Goal: Task Accomplishment & Management: Use online tool/utility

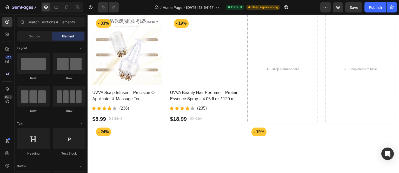
scroll to position [182, 0]
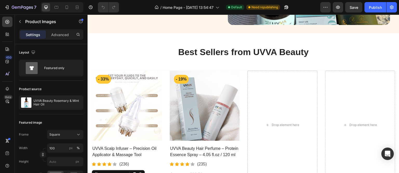
scroll to position [130, 0]
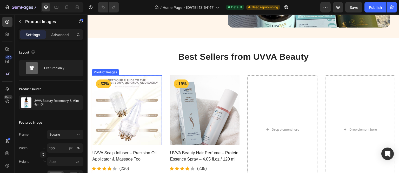
click at [92, 88] on img at bounding box center [127, 110] width 70 height 70
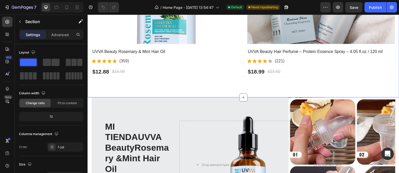
scroll to position [468, 0]
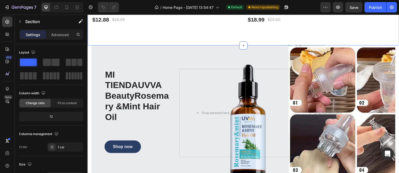
drag, startPoint x: 97, startPoint y: 104, endPoint x: 142, endPoint y: 129, distance: 51.2
drag, startPoint x: 142, startPoint y: 129, endPoint x: 136, endPoint y: 132, distance: 6.3
drag, startPoint x: 136, startPoint y: 132, endPoint x: 139, endPoint y: 130, distance: 3.6
drag, startPoint x: 139, startPoint y: 130, endPoint x: 138, endPoint y: 82, distance: 47.9
drag, startPoint x: 138, startPoint y: 82, endPoint x: 138, endPoint y: 79, distance: 3.1
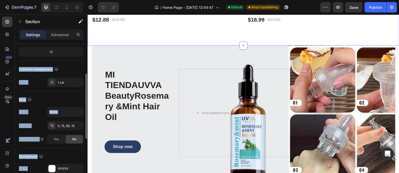
scroll to position [97, 0]
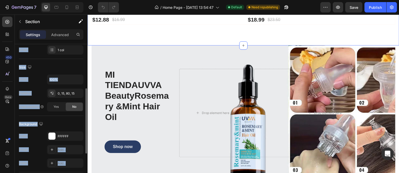
drag, startPoint x: 139, startPoint y: 78, endPoint x: 142, endPoint y: 127, distance: 48.7
drag, startPoint x: 142, startPoint y: 127, endPoint x: 156, endPoint y: 107, distance: 24.4
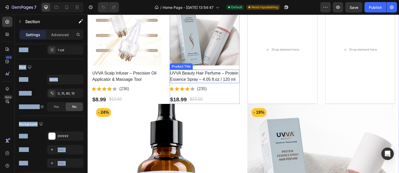
scroll to position [104, 0]
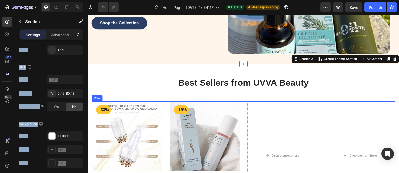
click at [242, 104] on div "Product Images - 33% Product Badge Row UVVA Scalp Infuser – Precision Oil Appli…" at bounding box center [244, 155] width 304 height 109
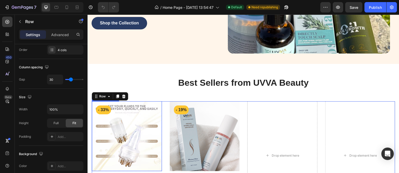
scroll to position [0, 0]
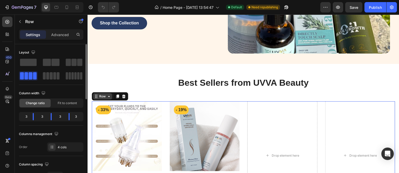
click at [101, 94] on div "Row" at bounding box center [102, 96] width 9 height 5
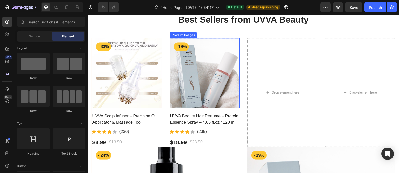
scroll to position [182, 0]
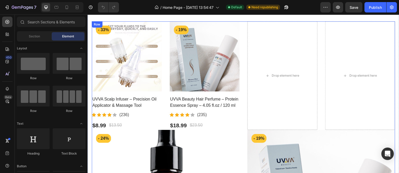
click at [91, 143] on div "Product Images - 33% Product Badge Row UVVA Scalp Infuser – Precision Oil Appli…" at bounding box center [243, 166] width 304 height 290
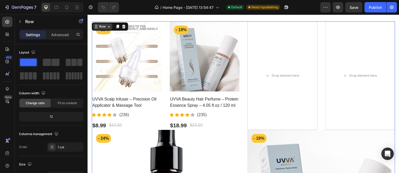
click at [103, 26] on div "Row" at bounding box center [102, 26] width 9 height 5
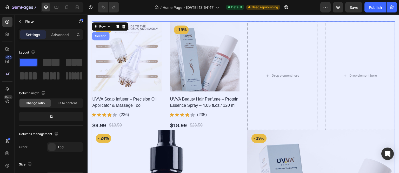
click at [100, 34] on div "Section" at bounding box center [100, 36] width 17 height 8
click at [100, 34] on pre "- 33%" at bounding box center [103, 29] width 15 height 9
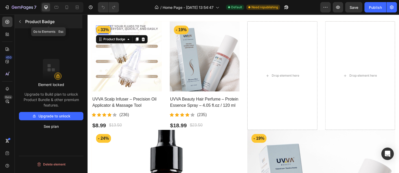
click at [33, 21] on p "Product Badge" at bounding box center [53, 21] width 56 height 6
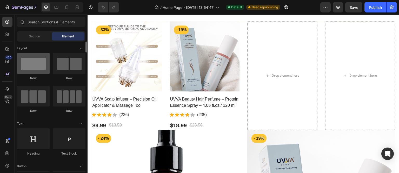
click at [36, 69] on div at bounding box center [33, 63] width 33 height 21
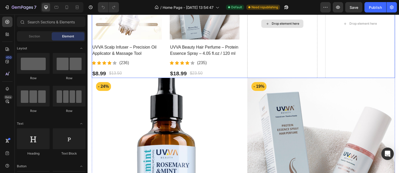
scroll to position [286, 0]
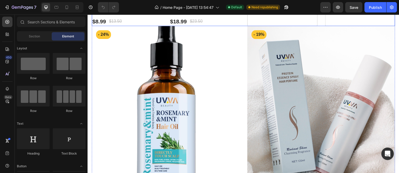
click at [247, 68] on img at bounding box center [321, 100] width 148 height 148
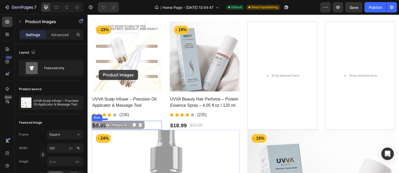
scroll to position [130, 0]
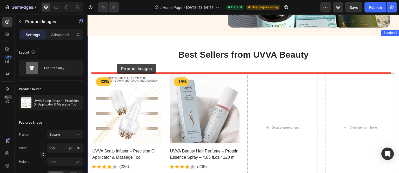
drag, startPoint x: 129, startPoint y: 62, endPoint x: 154, endPoint y: 86, distance: 34.4
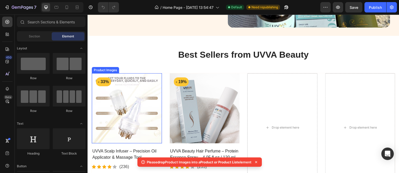
click at [155, 86] on img at bounding box center [127, 108] width 70 height 70
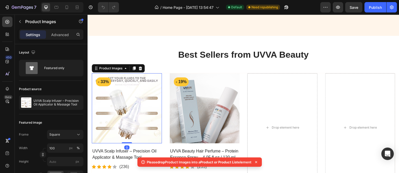
scroll to position [182, 0]
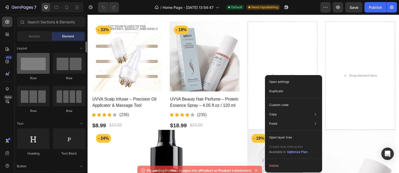
click at [35, 66] on div at bounding box center [33, 63] width 33 height 21
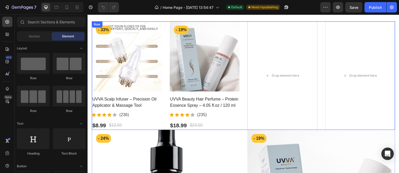
click at [242, 127] on div "Product Images - 33% Product Badge Row UVVA Scalp Infuser – Precision Oil Appli…" at bounding box center [244, 75] width 304 height 109
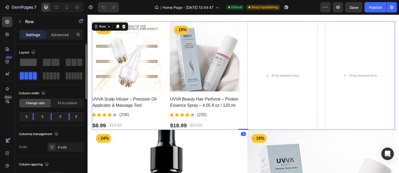
click at [23, 62] on span at bounding box center [28, 62] width 17 height 7
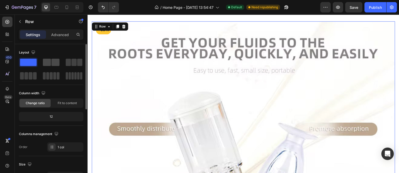
click at [46, 63] on span at bounding box center [47, 62] width 8 height 7
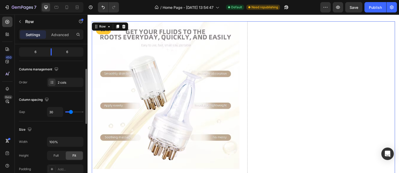
scroll to position [97, 0]
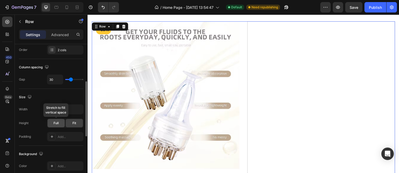
click at [56, 121] on span "Full" at bounding box center [56, 123] width 5 height 5
click at [70, 121] on div "Fit" at bounding box center [74, 123] width 17 height 8
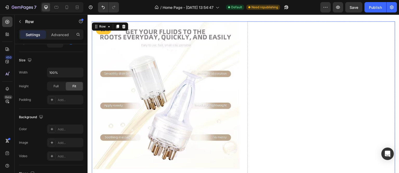
scroll to position [36, 0]
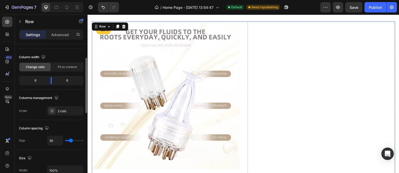
click at [34, 79] on div "6" at bounding box center [33, 80] width 27 height 7
click at [60, 82] on div "6" at bounding box center [69, 80] width 27 height 7
click at [66, 68] on span "Fit to content" at bounding box center [67, 67] width 19 height 5
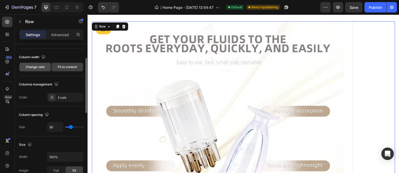
click at [38, 66] on span "Change ratio" at bounding box center [35, 67] width 19 height 5
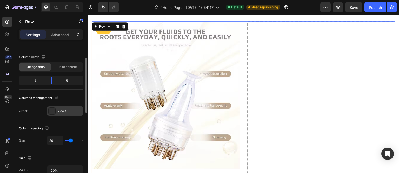
click at [58, 112] on div "2 cols" at bounding box center [70, 111] width 24 height 5
click at [62, 110] on div "2 cols" at bounding box center [70, 111] width 24 height 5
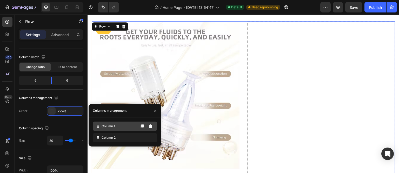
click at [125, 128] on div "Column 1" at bounding box center [125, 126] width 64 height 9
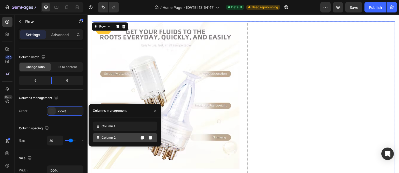
click at [121, 135] on div "Column 2" at bounding box center [125, 137] width 64 height 9
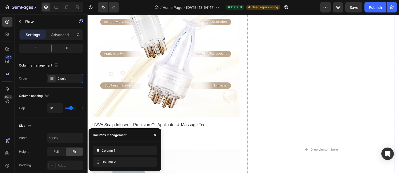
scroll to position [0, 0]
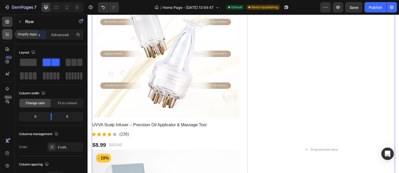
click at [8, 35] on icon at bounding box center [9, 36] width 2 height 2
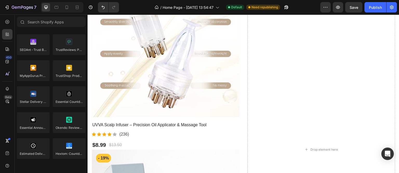
scroll to position [1513, 0]
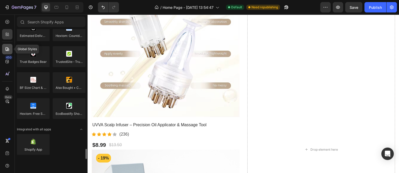
click at [6, 47] on icon at bounding box center [7, 49] width 5 height 5
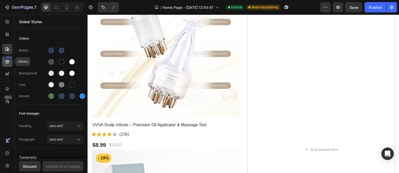
click at [6, 62] on icon at bounding box center [7, 61] width 5 height 5
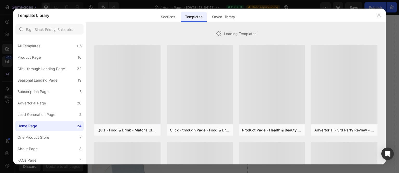
click at [6, 22] on div at bounding box center [199, 86] width 399 height 173
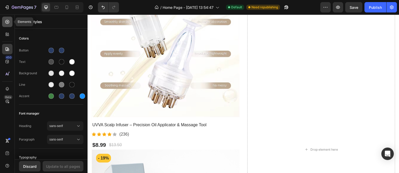
click at [6, 23] on icon at bounding box center [7, 21] width 5 height 5
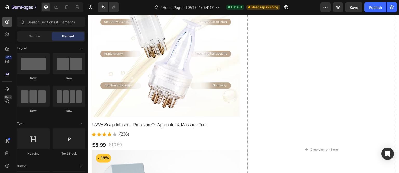
scroll to position [1410, 0]
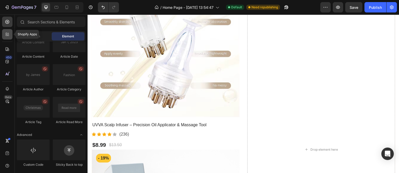
click at [5, 33] on icon at bounding box center [7, 34] width 5 height 5
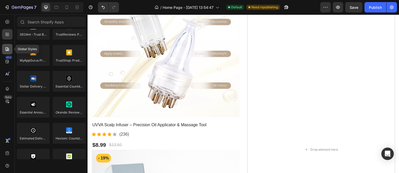
click at [10, 50] on icon at bounding box center [7, 49] width 5 height 5
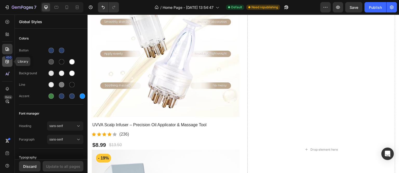
click at [8, 64] on icon at bounding box center [7, 61] width 5 height 5
click at [7, 64] on icon at bounding box center [7, 61] width 5 height 5
click at [8, 36] on icon at bounding box center [7, 34] width 5 height 5
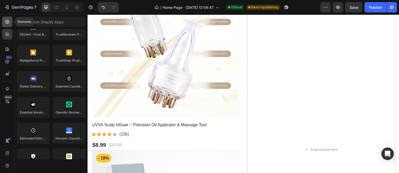
click at [8, 22] on icon at bounding box center [7, 21] width 5 height 5
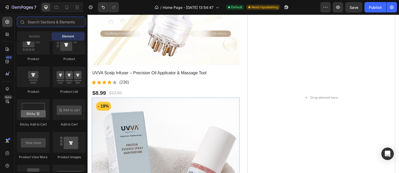
scroll to position [156, 0]
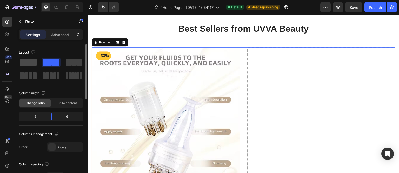
click at [23, 66] on span at bounding box center [28, 62] width 17 height 7
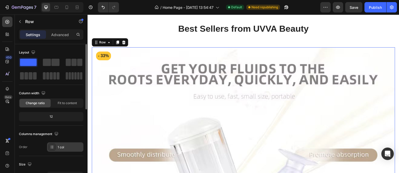
click at [60, 149] on div "1 col" at bounding box center [70, 147] width 24 height 5
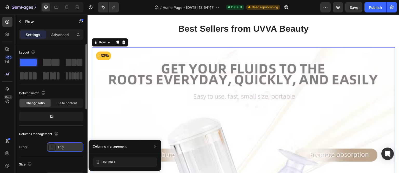
click at [58, 146] on div "1 col" at bounding box center [70, 147] width 24 height 5
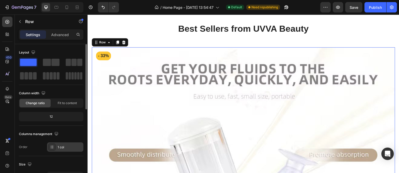
click at [58, 146] on div "1 col" at bounding box center [70, 147] width 24 height 5
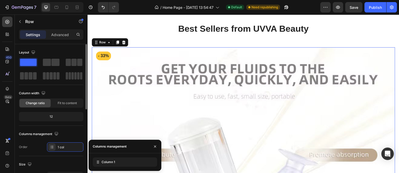
click at [50, 115] on div "12" at bounding box center [51, 116] width 62 height 7
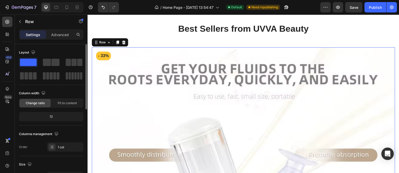
click at [51, 117] on div "12" at bounding box center [51, 116] width 62 height 7
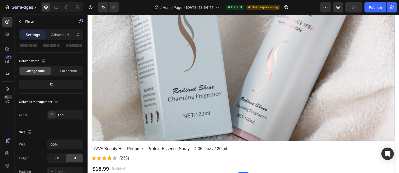
scroll to position [806, 0]
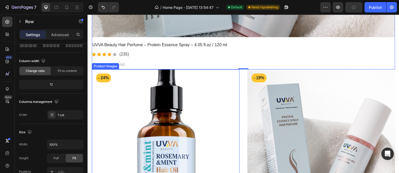
click at [96, 111] on img at bounding box center [166, 143] width 148 height 148
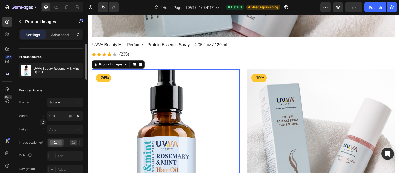
scroll to position [0, 0]
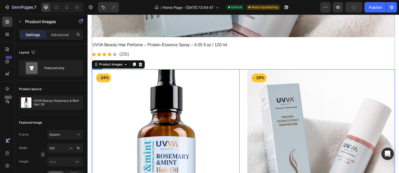
click at [240, 69] on div "Product Images 0 - 24% Product Badge Row UVVA Beauty Rosemary & Mint Hair Oil P…" at bounding box center [244, 159] width 304 height 180
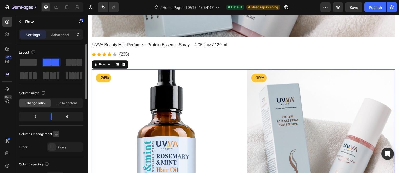
click at [54, 134] on icon "button" at bounding box center [56, 133] width 5 height 5
click at [68, 33] on p "Advanced" at bounding box center [60, 34] width 18 height 5
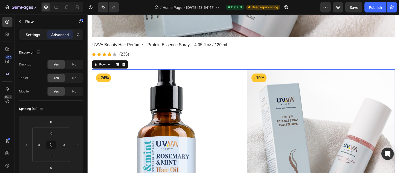
click at [34, 36] on p "Settings" at bounding box center [33, 34] width 15 height 5
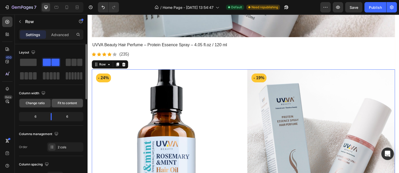
click at [62, 102] on span "Fit to content" at bounding box center [67, 103] width 19 height 5
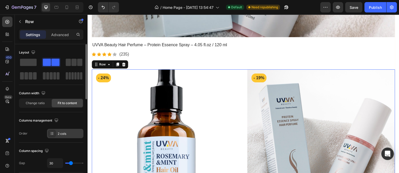
click at [57, 134] on div "2 cols" at bounding box center [65, 133] width 36 height 9
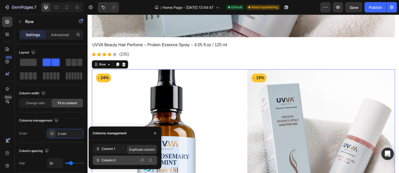
click at [143, 160] on icon at bounding box center [142, 161] width 3 height 4
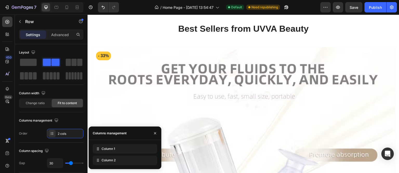
scroll to position [104, 0]
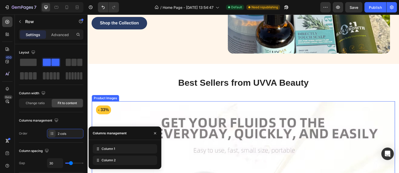
click at [116, 96] on div "Product Images" at bounding box center [105, 98] width 25 height 5
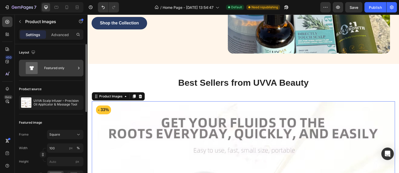
click at [70, 73] on div "Featured only" at bounding box center [60, 68] width 32 height 12
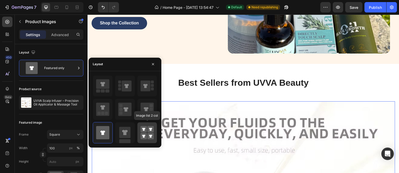
click at [146, 133] on rect at bounding box center [144, 136] width 6 height 6
type input "50"
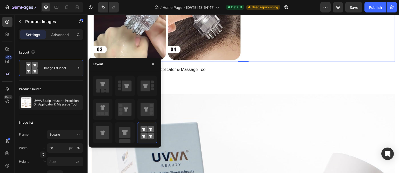
scroll to position [468, 0]
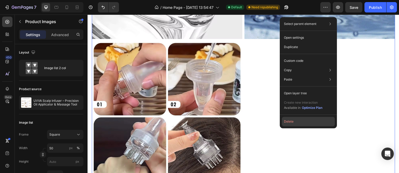
drag, startPoint x: 211, startPoint y: 107, endPoint x: 298, endPoint y: 121, distance: 88.5
click at [298, 121] on button "Delete" at bounding box center [308, 121] width 53 height 9
drag, startPoint x: 386, startPoint y: 136, endPoint x: 299, endPoint y: 121, distance: 88.5
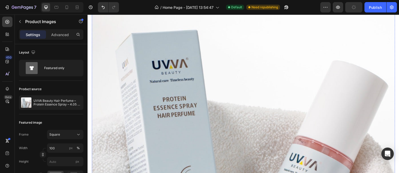
scroll to position [104, 0]
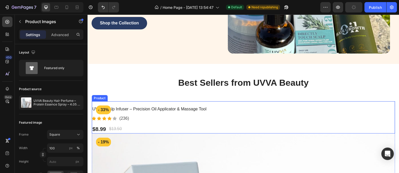
click at [94, 101] on div "- 33% Product Badge Row UVVA Scalp Infuser – Precision Oil Applicator & Massage…" at bounding box center [244, 117] width 304 height 32
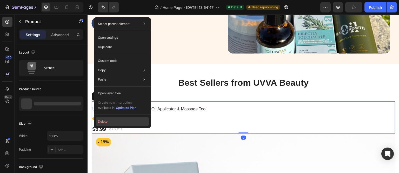
click at [108, 121] on button "Delete" at bounding box center [122, 121] width 53 height 9
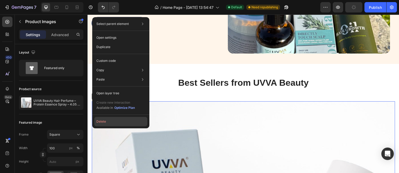
click at [101, 120] on button "Delete" at bounding box center [120, 121] width 53 height 9
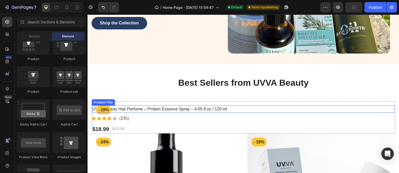
drag, startPoint x: 93, startPoint y: 102, endPoint x: 109, endPoint y: 95, distance: 18.3
click at [93, 102] on div "- 19% Product Badge Row UVVA Beauty Hair Perfume – Protein Essence Spray – 4.05…" at bounding box center [244, 117] width 304 height 32
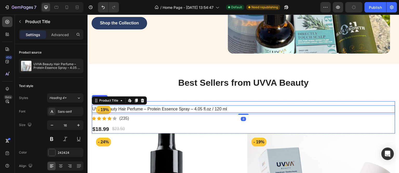
click at [191, 101] on div "- 19% Product Badge Row UVVA Beauty Hair Perfume – Protein Essence Spray – 4.05…" at bounding box center [244, 117] width 304 height 32
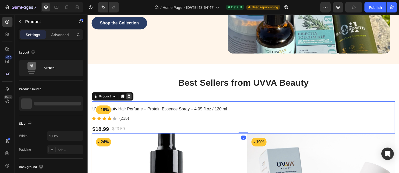
click at [128, 94] on icon at bounding box center [129, 96] width 4 height 4
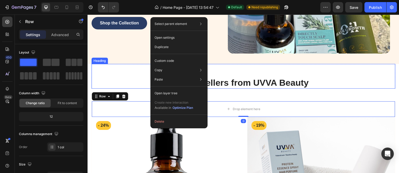
drag, startPoint x: 98, startPoint y: 84, endPoint x: 88, endPoint y: 82, distance: 9.6
click at [98, 84] on h2 "Best Sellers from UVVA Beauty" at bounding box center [243, 83] width 304 height 12
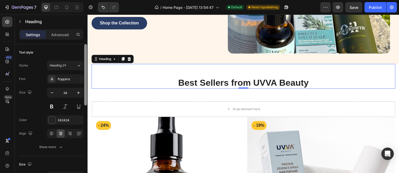
click at [87, 74] on div at bounding box center [86, 116] width 4 height 144
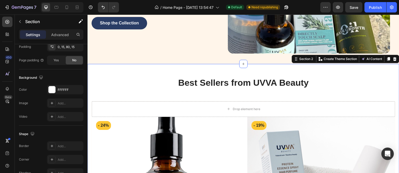
scroll to position [0, 0]
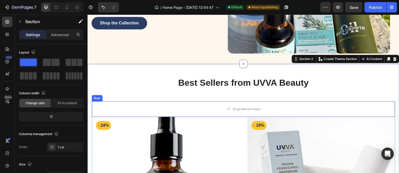
click at [96, 95] on div "Row" at bounding box center [97, 98] width 11 height 6
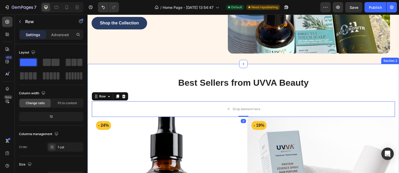
drag, startPoint x: 102, startPoint y: 85, endPoint x: 102, endPoint y: 90, distance: 5.2
click at [102, 84] on h2 "Best Sellers from UVVA Beauty" at bounding box center [243, 83] width 304 height 12
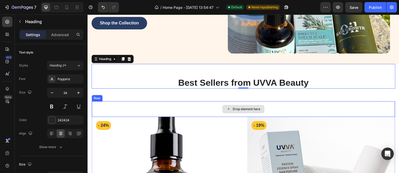
click at [98, 106] on div "Drop element here" at bounding box center [244, 109] width 304 height 16
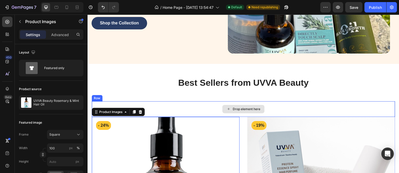
click at [122, 102] on div "Drop element here" at bounding box center [244, 109] width 304 height 16
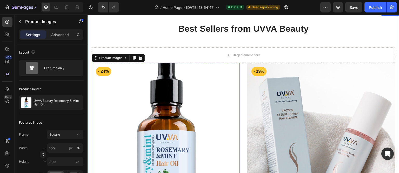
scroll to position [286, 0]
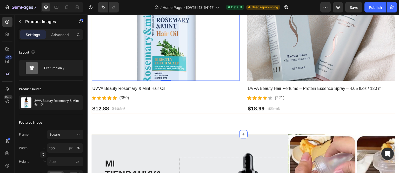
click at [238, 116] on div "Best Sellers from UVVA Beauty Heading Row Drop element here Row Product Images …" at bounding box center [244, 7] width 312 height 254
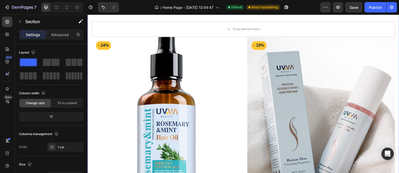
scroll to position [130, 0]
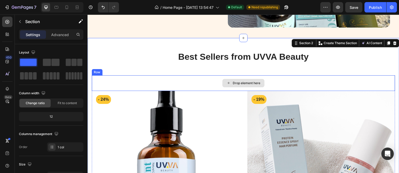
click at [101, 75] on div "Drop element here" at bounding box center [244, 83] width 304 height 16
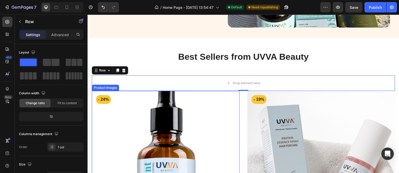
click at [101, 122] on img at bounding box center [166, 165] width 148 height 148
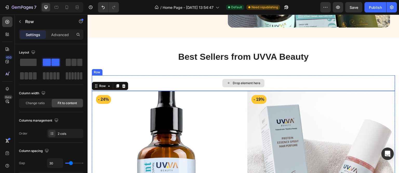
click at [202, 81] on div "Drop element here" at bounding box center [244, 83] width 304 height 16
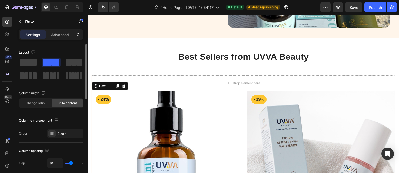
click at [64, 103] on span "Fit to content" at bounding box center [67, 103] width 19 height 5
click at [39, 104] on span "Change ratio" at bounding box center [35, 103] width 19 height 5
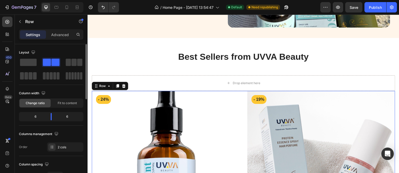
click at [68, 115] on div "6" at bounding box center [69, 116] width 27 height 7
click at [62, 146] on div "2 cols" at bounding box center [70, 147] width 24 height 5
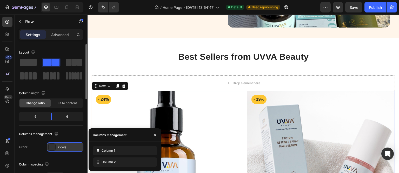
click at [62, 146] on div "2 cols" at bounding box center [70, 147] width 24 height 5
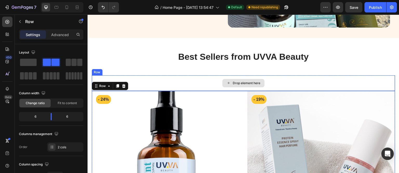
click at [197, 75] on div "Drop element here" at bounding box center [244, 83] width 304 height 16
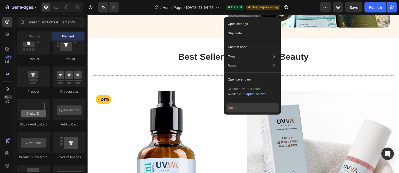
click at [239, 109] on button "Delete" at bounding box center [252, 107] width 53 height 9
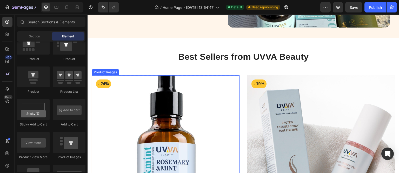
click at [94, 77] on img at bounding box center [166, 149] width 148 height 148
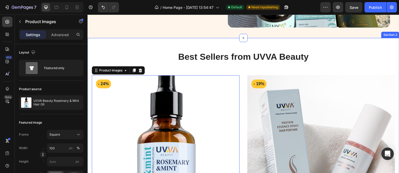
click at [237, 70] on div "Best Sellers from UVVA Beauty Heading Row Product Images 0 - 24% Product Badge …" at bounding box center [243, 147] width 304 height 218
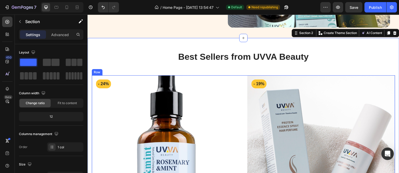
click at [239, 84] on div "Product Images - 24% Product Badge Row UVVA Beauty Rosemary & Mint Hair Oil Pro…" at bounding box center [244, 165] width 304 height 180
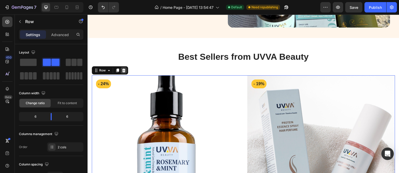
click at [126, 69] on div at bounding box center [124, 70] width 6 height 6
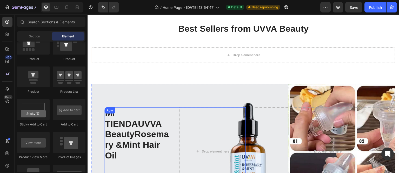
scroll to position [78, 0]
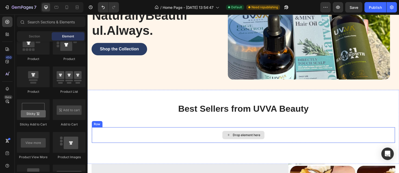
click at [227, 133] on icon at bounding box center [229, 135] width 4 height 4
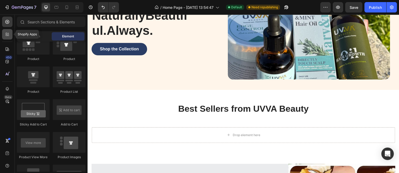
click at [7, 35] on icon at bounding box center [7, 34] width 5 height 5
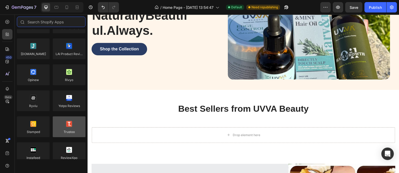
scroll to position [0, 0]
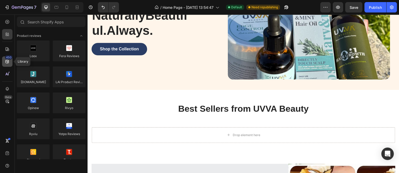
click at [6, 61] on icon at bounding box center [7, 61] width 5 height 5
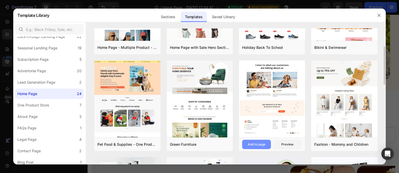
scroll to position [97, 0]
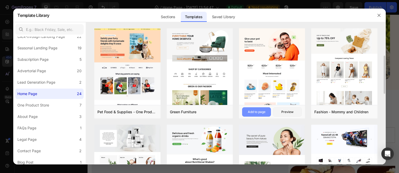
click at [265, 111] on div "Add to page" at bounding box center [257, 112] width 18 height 5
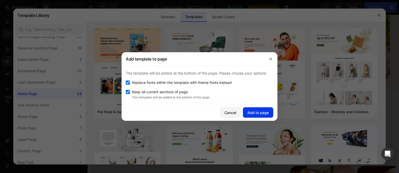
click at [263, 114] on div "Add to page" at bounding box center [258, 112] width 22 height 5
click at [263, 114] on button "Add to page" at bounding box center [258, 112] width 30 height 10
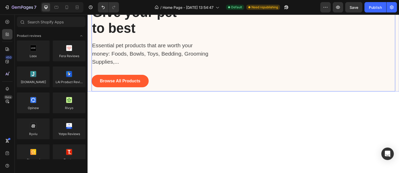
scroll to position [1073, 0]
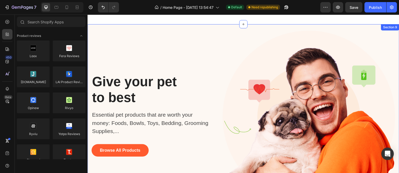
click at [94, 28] on div "Give your pet to best Heading Essential pet products that are worth your money:…" at bounding box center [244, 113] width 312 height 179
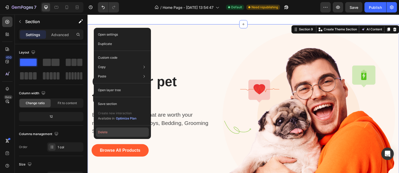
click at [113, 131] on button "Delete" at bounding box center [122, 132] width 53 height 9
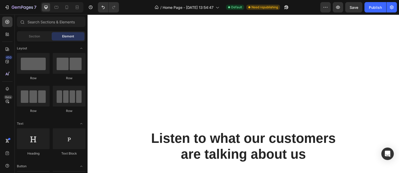
scroll to position [1813, 0]
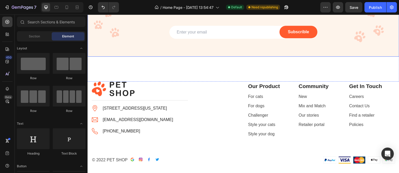
click at [124, 57] on div "Overlay" at bounding box center [244, 12] width 312 height 88
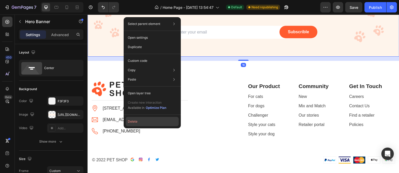
drag, startPoint x: 50, startPoint y: 110, endPoint x: 138, endPoint y: 125, distance: 88.8
click at [138, 125] on button "Delete" at bounding box center [152, 121] width 53 height 9
drag, startPoint x: 225, startPoint y: 139, endPoint x: 138, endPoint y: 125, distance: 88.8
click at [138, 125] on ul "Image 6391 Elgin St. Celina, Delaware 10299 Text block Image petshop.gempage@gm…" at bounding box center [133, 120] width 82 height 30
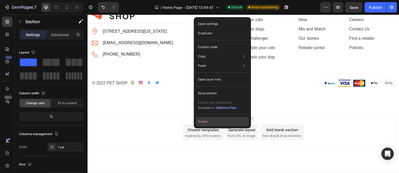
click at [210, 125] on button "Delete" at bounding box center [222, 121] width 53 height 9
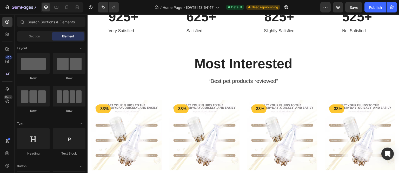
scroll to position [1136, 0]
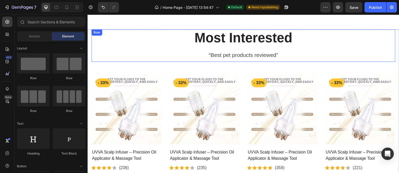
click at [140, 61] on div "Most Interested Heading “Best pet products reviewed” Text block" at bounding box center [243, 45] width 304 height 32
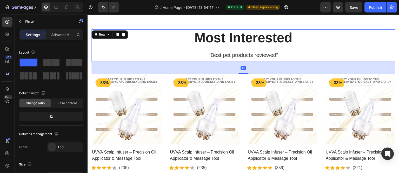
click at [144, 73] on div "48" at bounding box center [243, 68] width 304 height 12
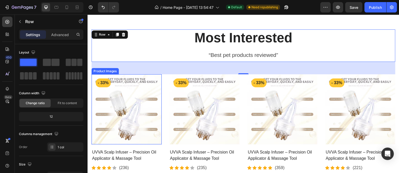
click at [92, 80] on img at bounding box center [126, 109] width 70 height 70
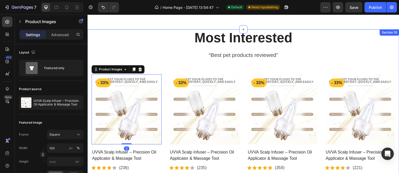
click at [93, 62] on div "Most Interested Heading “Best pet products reviewed” Text block Row Product Ima…" at bounding box center [243, 106] width 304 height 154
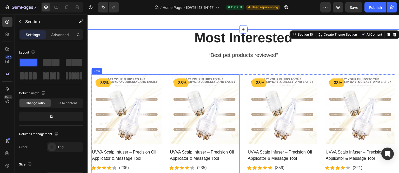
click at [167, 79] on div "Product Images - 33% Product Badge Row UVVA Scalp Infuser – Precision Oil Appli…" at bounding box center [165, 128] width 148 height 109
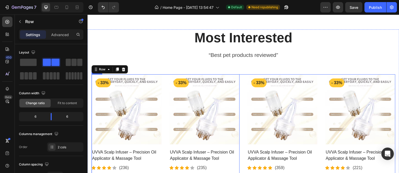
click at [240, 76] on div "Product Images - 33% Product Badge Row UVVA Scalp Infuser – Precision Oil Appli…" at bounding box center [243, 128] width 304 height 109
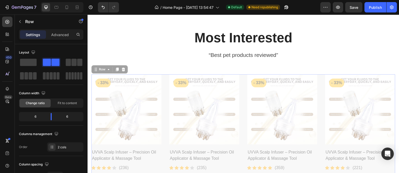
drag, startPoint x: 243, startPoint y: 77, endPoint x: 180, endPoint y: 79, distance: 62.7
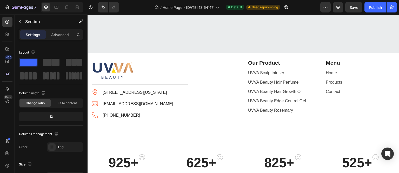
scroll to position [980, 0]
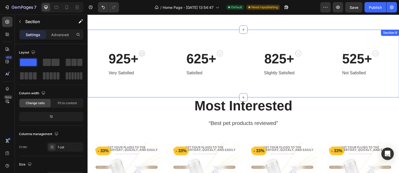
click at [136, 37] on div "925+ Heading Very Satisfied Text block Image Row 625+ Heading Satisfied Text bl…" at bounding box center [244, 64] width 312 height 68
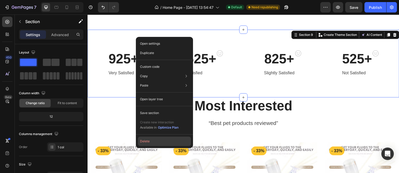
drag, startPoint x: 69, startPoint y: 125, endPoint x: 156, endPoint y: 140, distance: 88.5
click at [156, 140] on button "Delete" at bounding box center [164, 141] width 53 height 9
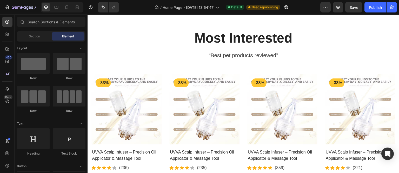
scroll to position [1110, 0]
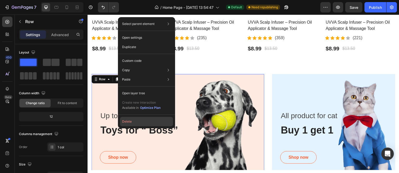
click at [130, 122] on button "Delete" at bounding box center [146, 121] width 53 height 9
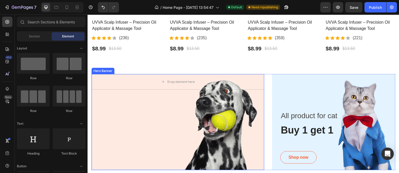
drag, startPoint x: 111, startPoint y: 88, endPoint x: 106, endPoint y: 99, distance: 12.3
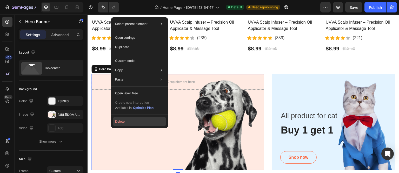
click at [129, 121] on button "Delete" at bounding box center [139, 121] width 53 height 9
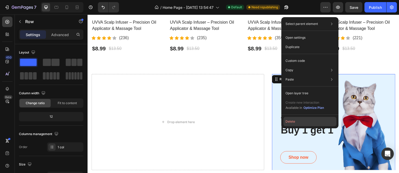
click at [295, 122] on button "Delete" at bounding box center [310, 121] width 53 height 9
drag, startPoint x: 382, startPoint y: 137, endPoint x: 295, endPoint y: 122, distance: 88.8
click at [295, 122] on div "Overlay" at bounding box center [333, 122] width 123 height 96
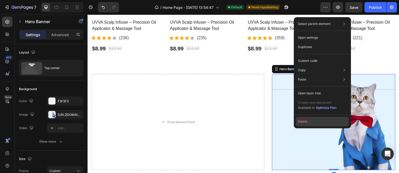
click at [308, 123] on button "Delete" at bounding box center [322, 121] width 53 height 9
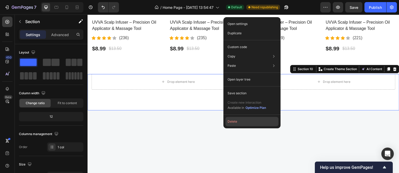
drag, startPoint x: 151, startPoint y: 108, endPoint x: 239, endPoint y: 122, distance: 88.8
click at [239, 122] on button "Delete" at bounding box center [252, 121] width 53 height 9
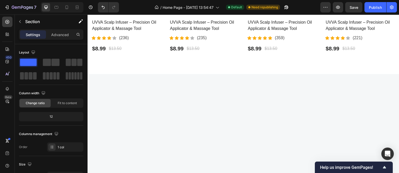
click at [172, 94] on div at bounding box center [244, 141] width 312 height 134
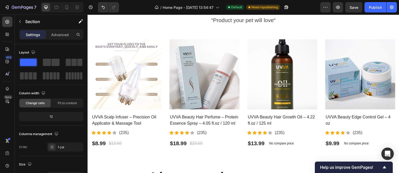
scroll to position [1422, 0]
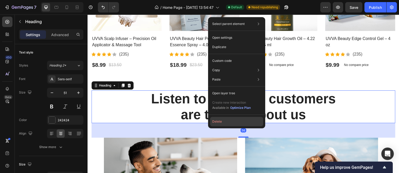
click at [219, 123] on button "Delete" at bounding box center [236, 121] width 53 height 9
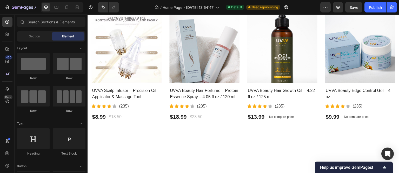
scroll to position [1292, 0]
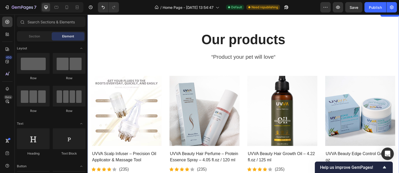
click at [128, 33] on div "Our products Heading “Product your pet will love“ Text block Product Images UVV…" at bounding box center [244, 107] width 312 height 195
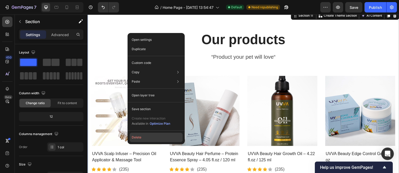
click at [142, 135] on button "Delete" at bounding box center [156, 137] width 53 height 9
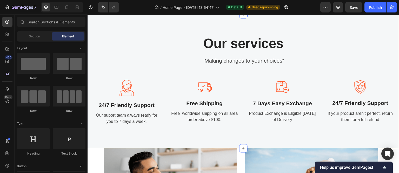
scroll to position [1152, 0]
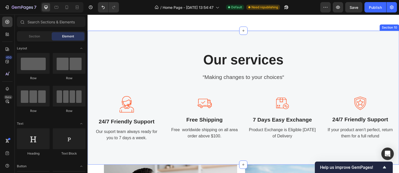
click at [146, 34] on div "Our services Heading “Making changes to your choices“ Text block Image 24/7 Fri…" at bounding box center [244, 98] width 312 height 134
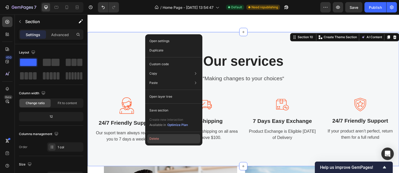
click at [160, 136] on button "Delete" at bounding box center [173, 138] width 53 height 9
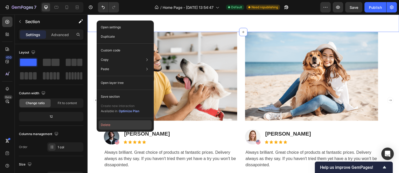
click at [123, 126] on button "Delete" at bounding box center [125, 124] width 53 height 9
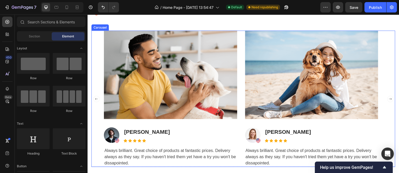
scroll to position [927, 0]
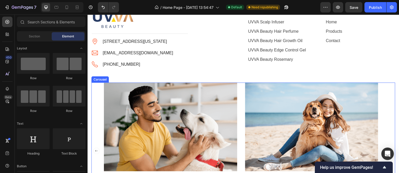
click at [98, 111] on div "Image Image James Gouse Text block Icon Icon Icon Icon Icon Icon List Hoz Row A…" at bounding box center [243, 151] width 304 height 137
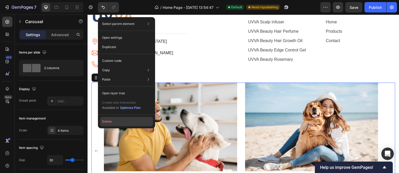
drag, startPoint x: 25, startPoint y: 105, endPoint x: 113, endPoint y: 120, distance: 88.8
click at [113, 120] on button "Delete" at bounding box center [126, 121] width 53 height 9
drag, startPoint x: 200, startPoint y: 134, endPoint x: 113, endPoint y: 120, distance: 88.8
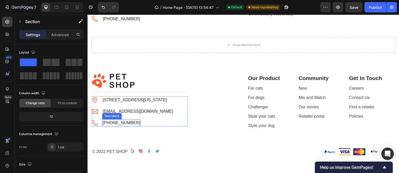
scroll to position [946, 0]
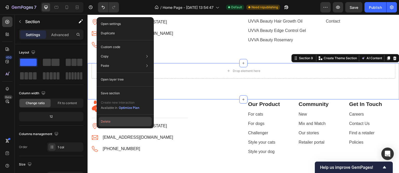
click at [116, 121] on button "Delete" at bounding box center [125, 121] width 53 height 9
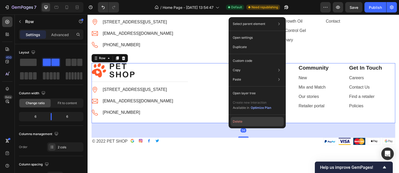
click at [250, 120] on button "Delete" at bounding box center [257, 121] width 53 height 9
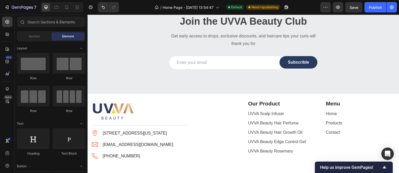
scroll to position [913, 0]
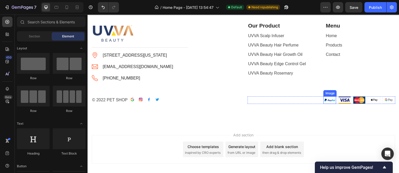
drag, startPoint x: 322, startPoint y: 99, endPoint x: 296, endPoint y: 99, distance: 25.7
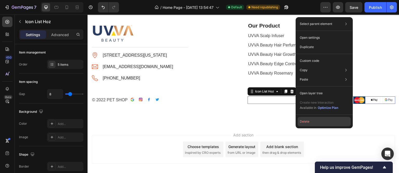
click at [313, 123] on button "Delete" at bounding box center [324, 121] width 53 height 9
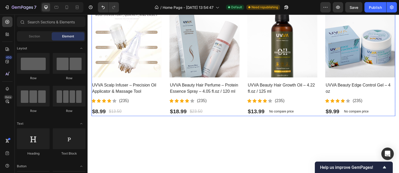
scroll to position [527, 0]
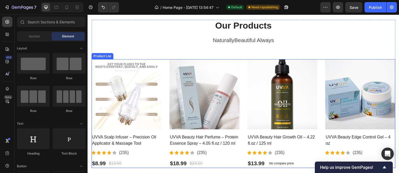
click at [161, 80] on div "Product Images UVVA Scalp Infuser – Precision Oil Applicator & Massage Tool Pro…" at bounding box center [243, 113] width 304 height 109
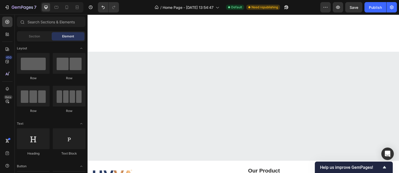
scroll to position [1037, 0]
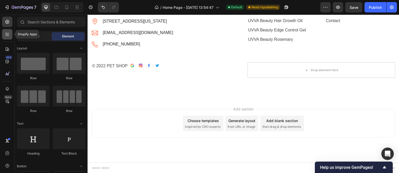
click at [9, 36] on icon at bounding box center [7, 34] width 5 height 5
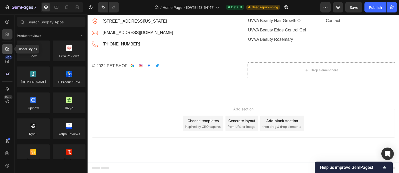
click at [6, 49] on icon at bounding box center [7, 49] width 5 height 5
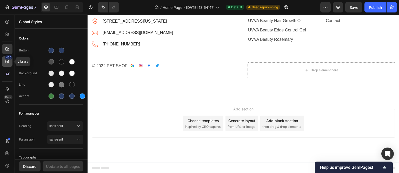
click at [6, 65] on div "450" at bounding box center [7, 61] width 10 height 10
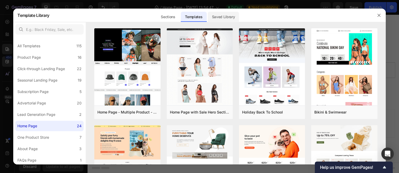
click at [219, 18] on div "Saved Library" at bounding box center [223, 17] width 31 height 10
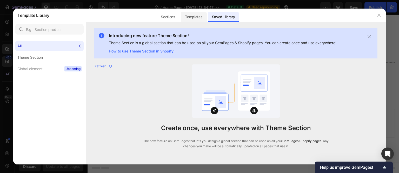
click at [187, 20] on div "Templates" at bounding box center [194, 17] width 26 height 10
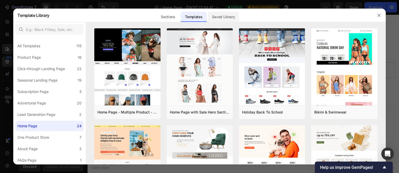
click at [221, 16] on div "Saved Library" at bounding box center [223, 17] width 31 height 10
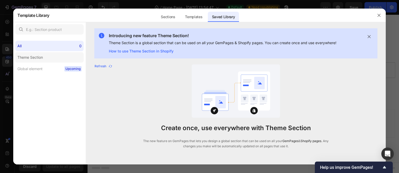
click at [40, 57] on div "Theme Section" at bounding box center [29, 57] width 25 height 6
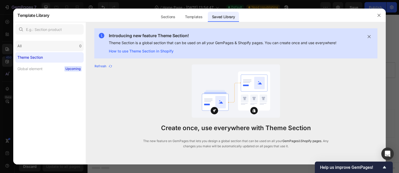
click at [27, 49] on div "All 0" at bounding box center [49, 46] width 68 height 10
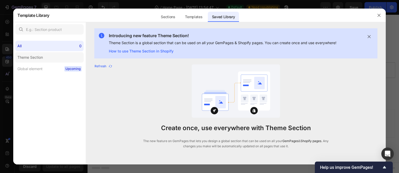
click at [26, 55] on div "Theme Section" at bounding box center [29, 57] width 25 height 6
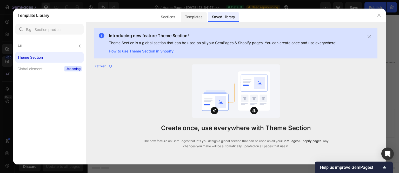
click at [186, 19] on div "Templates" at bounding box center [194, 17] width 26 height 10
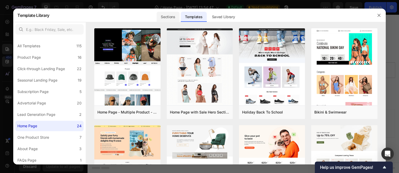
click at [166, 15] on div "Sections" at bounding box center [168, 17] width 23 height 10
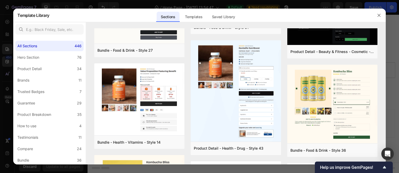
scroll to position [357, 0]
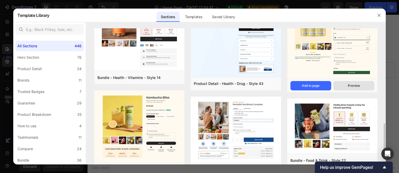
click at [346, 86] on button "Preview" at bounding box center [353, 85] width 41 height 9
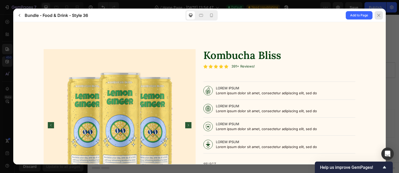
scroll to position [0, 0]
click at [382, 16] on div at bounding box center [379, 15] width 8 height 8
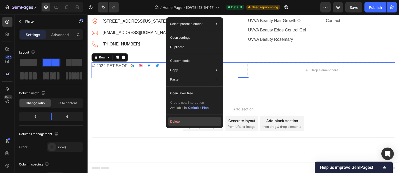
click at [177, 123] on button "Delete" at bounding box center [194, 121] width 53 height 9
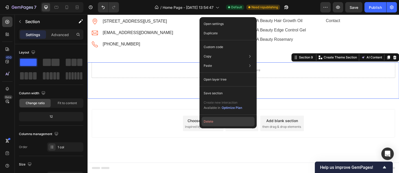
click at [211, 124] on button "Delete" at bounding box center [228, 121] width 53 height 9
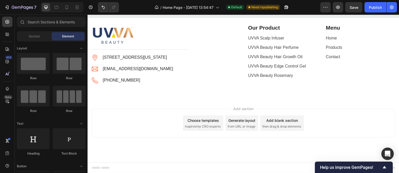
scroll to position [1000, 0]
click at [6, 49] on icon at bounding box center [7, 49] width 5 height 5
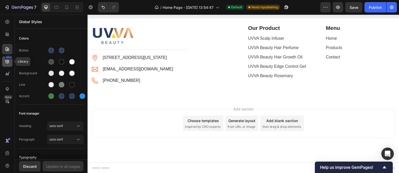
click at [8, 62] on icon at bounding box center [7, 61] width 5 height 5
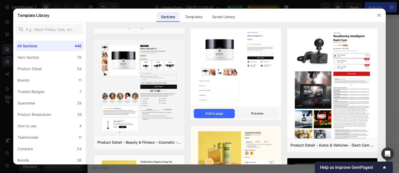
scroll to position [0, 0]
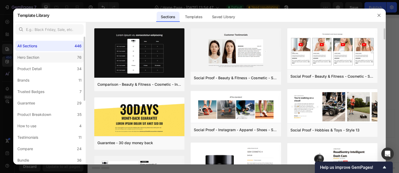
click at [38, 53] on label "Hero Section 76" at bounding box center [49, 57] width 68 height 10
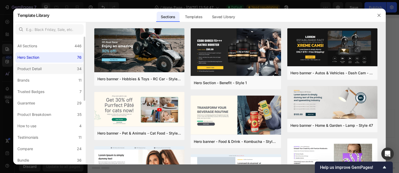
click at [35, 69] on div "Product Detail" at bounding box center [29, 69] width 24 height 6
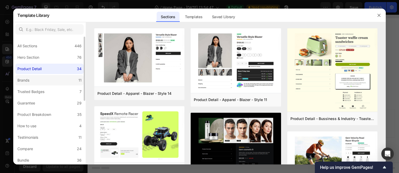
click at [35, 83] on label "Brands 11" at bounding box center [49, 80] width 68 height 10
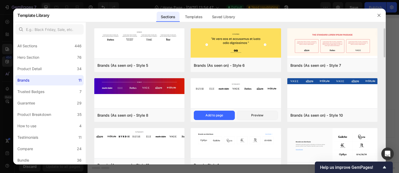
scroll to position [69, 0]
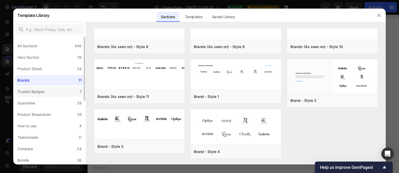
click at [46, 95] on label "Trusted Badges 7" at bounding box center [49, 92] width 68 height 10
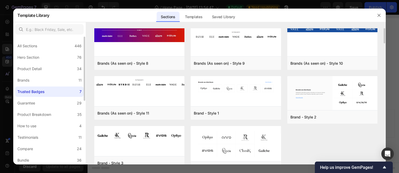
scroll to position [0, 0]
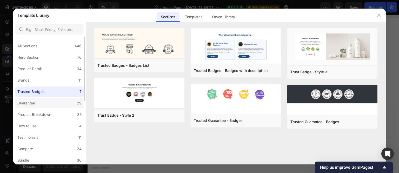
click at [46, 102] on label "Guarantee 29" at bounding box center [49, 103] width 68 height 10
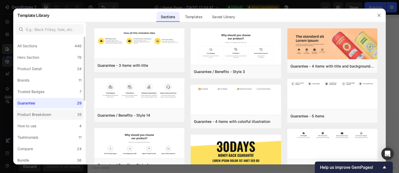
click at [47, 119] on label "Product Breakdown 35" at bounding box center [49, 114] width 68 height 10
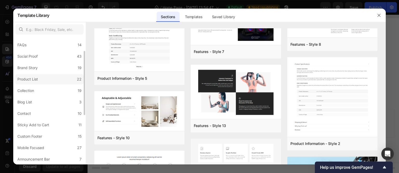
scroll to position [29, 0]
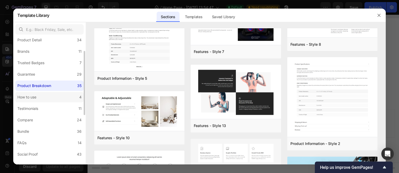
click at [55, 98] on label "How to use 4" at bounding box center [49, 97] width 68 height 10
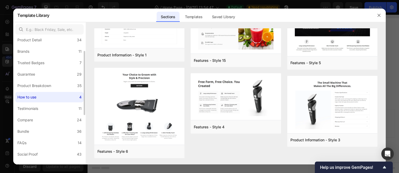
scroll to position [0, 0]
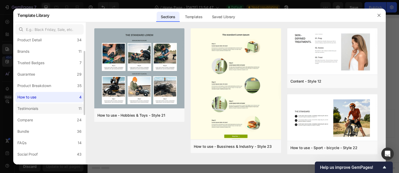
click at [54, 109] on label "Testimonials 11" at bounding box center [49, 108] width 68 height 10
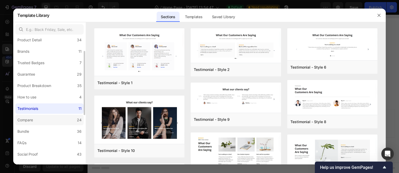
click at [50, 116] on label "Compare 24" at bounding box center [49, 120] width 68 height 10
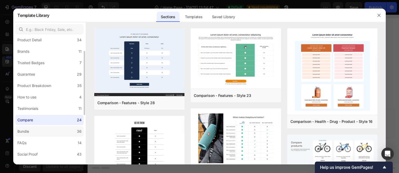
click at [43, 132] on label "Bundle 36" at bounding box center [49, 131] width 68 height 10
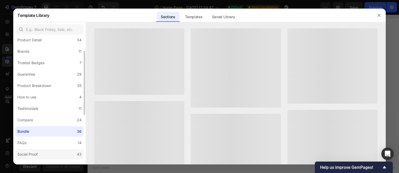
drag, startPoint x: 39, startPoint y: 143, endPoint x: 59, endPoint y: 156, distance: 23.4
click at [39, 143] on label "FAQs 14" at bounding box center [49, 143] width 68 height 10
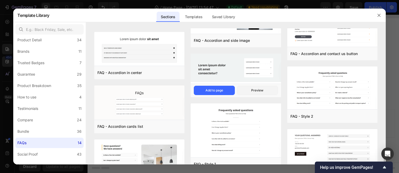
scroll to position [182, 0]
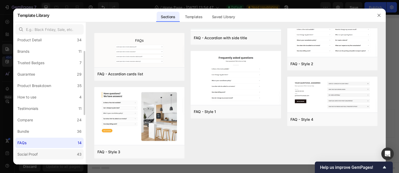
click at [68, 154] on label "Social Proof 43" at bounding box center [49, 154] width 68 height 10
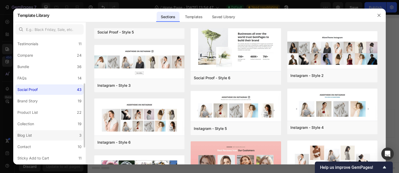
scroll to position [126, 0]
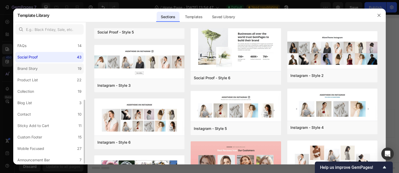
click at [59, 70] on label "Brand Story 19" at bounding box center [49, 68] width 68 height 10
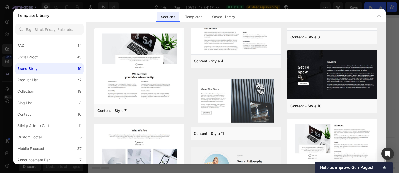
scroll to position [313, 0]
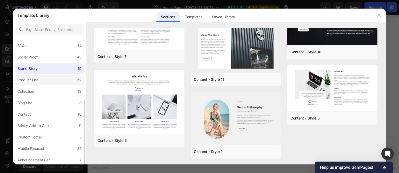
click at [52, 77] on label "Product List 22" at bounding box center [49, 80] width 68 height 10
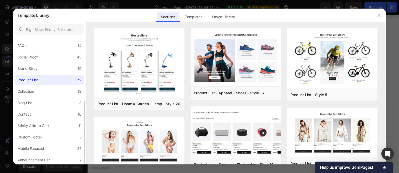
scroll to position [127, 0]
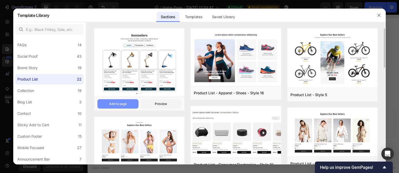
click at [129, 105] on button "Add to page" at bounding box center [117, 103] width 41 height 9
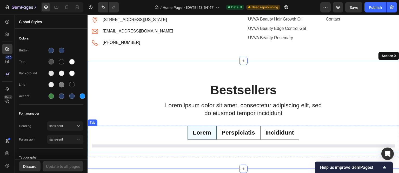
scroll to position [1084, 0]
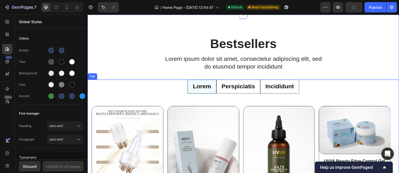
drag, startPoint x: 280, startPoint y: 89, endPoint x: 331, endPoint y: 84, distance: 51.2
click at [280, 89] on p "Incididunt" at bounding box center [280, 87] width 29 height 8
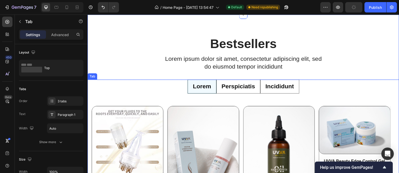
click at [331, 84] on ul "Lorem Perspiciatis Incididunt" at bounding box center [244, 87] width 312 height 14
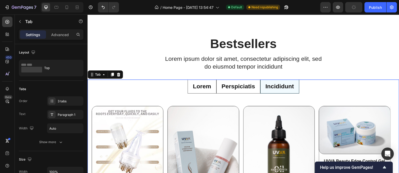
click at [197, 87] on p "Lorem" at bounding box center [202, 87] width 18 height 8
click at [97, 74] on div "Tab" at bounding box center [98, 74] width 8 height 5
click at [96, 78] on div "Tab" at bounding box center [105, 74] width 35 height 8
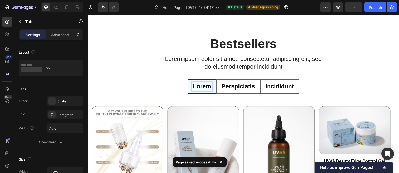
drag, startPoint x: 143, startPoint y: 58, endPoint x: 93, endPoint y: 73, distance: 52.3
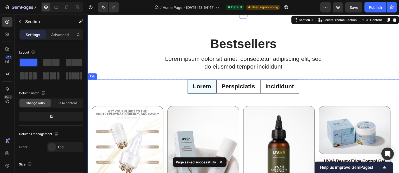
click at [93, 79] on div "Tab" at bounding box center [93, 76] width 10 height 6
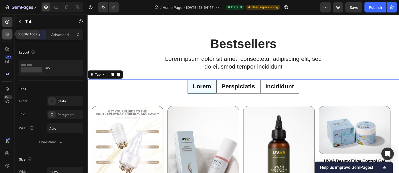
click at [10, 34] on div at bounding box center [7, 34] width 10 height 10
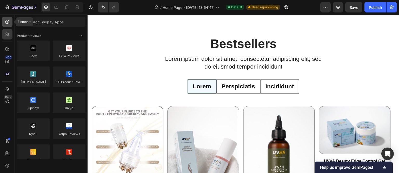
click at [6, 21] on icon at bounding box center [7, 21] width 5 height 5
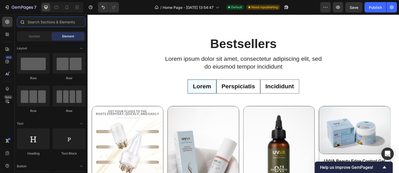
click at [40, 21] on input "text" at bounding box center [51, 22] width 69 height 10
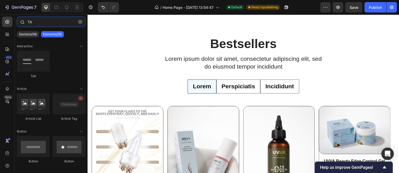
type input "TAB"
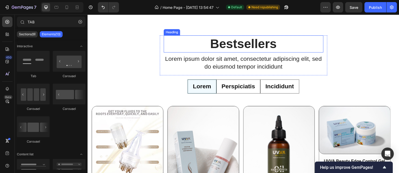
click at [166, 43] on h2 "Bestsellers" at bounding box center [244, 43] width 160 height 17
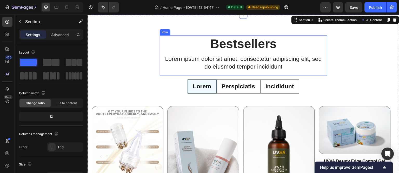
scroll to position [1006, 0]
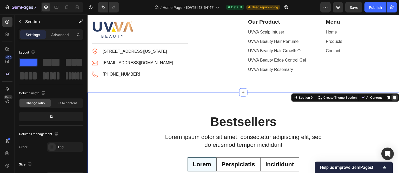
click at [394, 98] on icon at bounding box center [395, 98] width 3 height 4
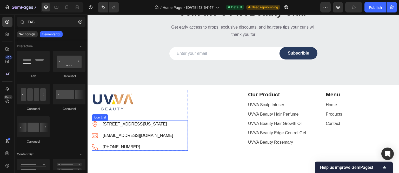
scroll to position [1000, 0]
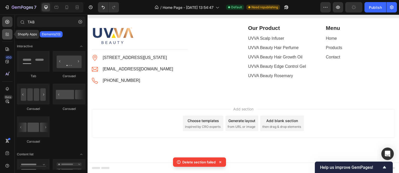
click at [6, 35] on icon at bounding box center [7, 36] width 2 height 2
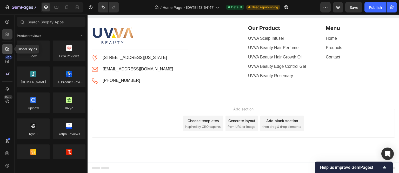
click at [10, 50] on div at bounding box center [7, 49] width 10 height 10
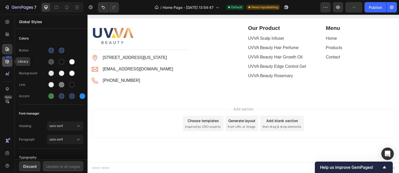
click at [7, 61] on icon at bounding box center [7, 61] width 5 height 5
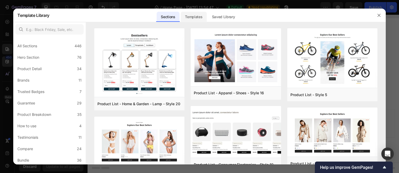
click at [193, 19] on div "Templates" at bounding box center [194, 17] width 26 height 10
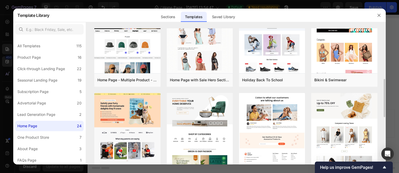
scroll to position [65, 0]
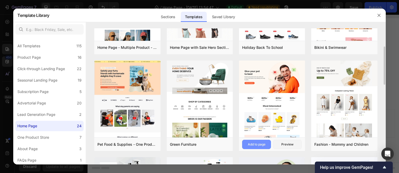
click at [260, 145] on div "Add to page" at bounding box center [257, 144] width 18 height 5
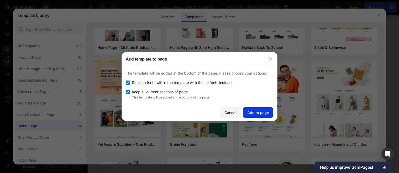
click at [255, 115] on div "Add to page" at bounding box center [258, 112] width 22 height 5
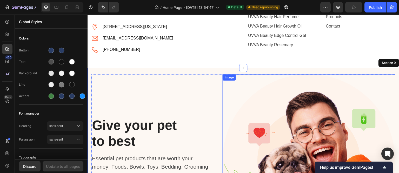
scroll to position [1030, 0]
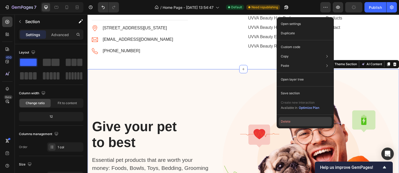
drag, startPoint x: 202, startPoint y: 107, endPoint x: 289, endPoint y: 122, distance: 88.5
click at [289, 122] on button "Delete" at bounding box center [305, 121] width 53 height 9
drag, startPoint x: 377, startPoint y: 136, endPoint x: 290, endPoint y: 122, distance: 88.5
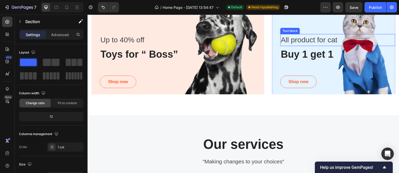
scroll to position [1238, 0]
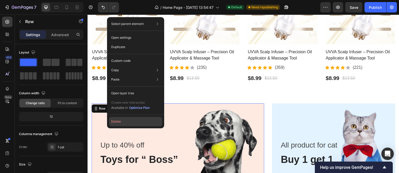
click at [131, 121] on button "Delete" at bounding box center [135, 121] width 53 height 9
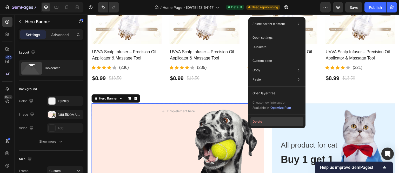
click at [255, 121] on button "Delete" at bounding box center [277, 121] width 53 height 9
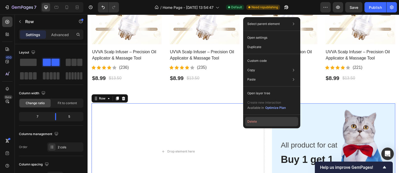
click at [258, 124] on button "Delete" at bounding box center [271, 121] width 53 height 9
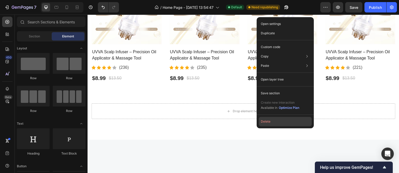
click at [267, 120] on button "Delete" at bounding box center [285, 121] width 53 height 9
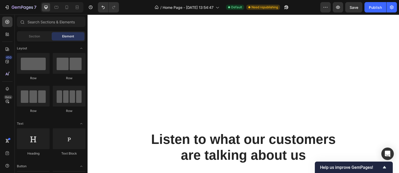
scroll to position [1546, 0]
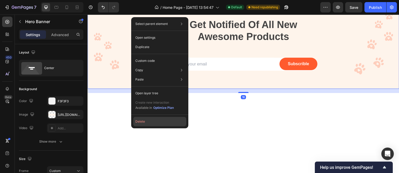
click at [157, 120] on button "Delete" at bounding box center [159, 121] width 53 height 9
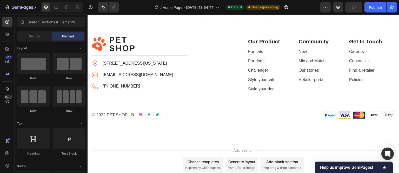
scroll to position [1520, 0]
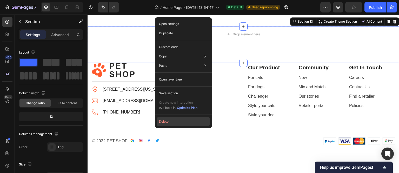
drag, startPoint x: 89, startPoint y: 107, endPoint x: 177, endPoint y: 121, distance: 88.8
click at [177, 121] on button "Delete" at bounding box center [183, 121] width 53 height 9
drag, startPoint x: 265, startPoint y: 136, endPoint x: 177, endPoint y: 121, distance: 88.8
click at [177, 77] on div at bounding box center [140, 70] width 96 height 15
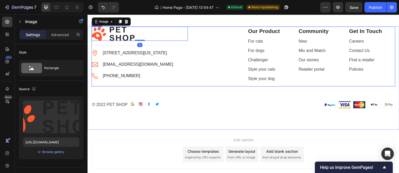
click at [213, 87] on div "Image 0 Title Line Image 6391 Elgin St. Celina, Delaware 10299 Text block Image…" at bounding box center [165, 57] width 148 height 60
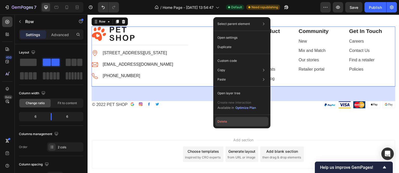
click at [224, 123] on button "Delete" at bounding box center [241, 121] width 53 height 9
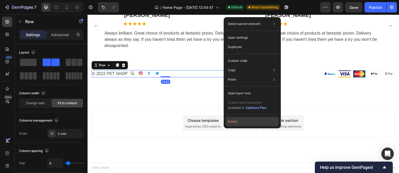
click at [234, 123] on button "Delete" at bounding box center [252, 121] width 53 height 9
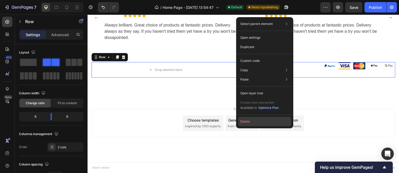
click at [250, 119] on button "Delete" at bounding box center [264, 121] width 53 height 9
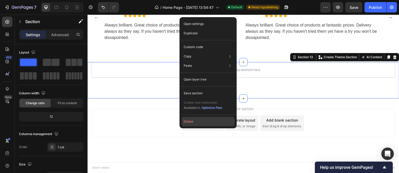
click at [194, 119] on button "Delete" at bounding box center [208, 121] width 53 height 9
drag, startPoint x: 281, startPoint y: 134, endPoint x: 194, endPoint y: 119, distance: 88.8
click at [194, 119] on div "Add section Choose templates inspired by CRO experts Generate layout from URL o…" at bounding box center [244, 131] width 312 height 64
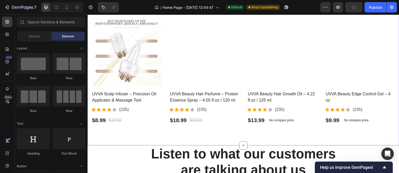
scroll to position [1416, 0]
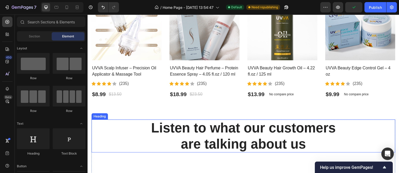
click at [112, 125] on p "Listen to what our customers are talking about us" at bounding box center [243, 136] width 303 height 32
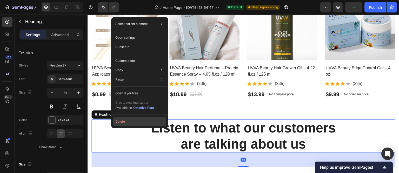
click at [143, 124] on button "Delete" at bounding box center [139, 121] width 53 height 9
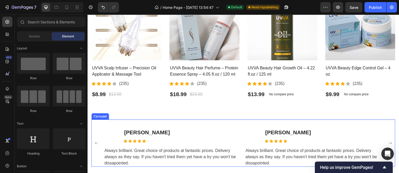
click at [97, 125] on div "Image Image James Gouse Text block Icon Icon Icon Icon Icon Icon List Hoz Row A…" at bounding box center [243, 144] width 304 height 48
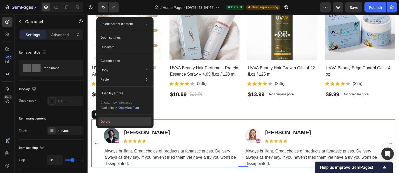
click at [114, 125] on button "Delete" at bounding box center [125, 121] width 53 height 9
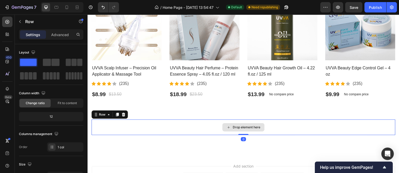
drag, startPoint x: 202, startPoint y: 139, endPoint x: 114, endPoint y: 125, distance: 88.8
click at [114, 125] on div "Drop element here" at bounding box center [243, 128] width 304 height 16
click at [126, 115] on div at bounding box center [123, 115] width 6 height 6
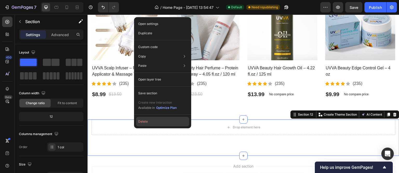
click at [157, 124] on button "Delete" at bounding box center [162, 121] width 53 height 9
drag, startPoint x: 245, startPoint y: 139, endPoint x: 157, endPoint y: 124, distance: 88.5
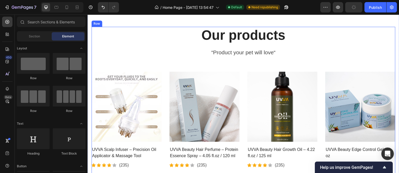
scroll to position [1286, 0]
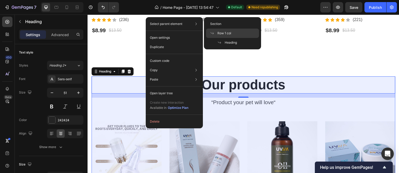
click at [234, 32] on div "Row 1 col" at bounding box center [232, 33] width 53 height 9
drag, startPoint x: 322, startPoint y: 47, endPoint x: 234, endPoint y: 32, distance: 88.5
click at [234, 32] on div "$8.99 Product Price Product Price $13.50 Compare Price Compare Price Row" at bounding box center [204, 30] width 70 height 9
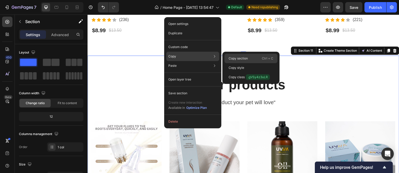
click at [248, 56] on p "Copy section" at bounding box center [238, 58] width 19 height 5
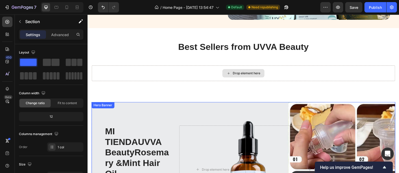
scroll to position [86, 0]
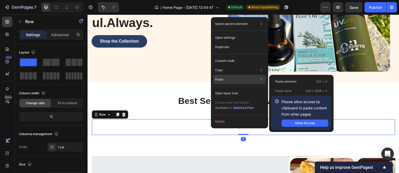
click at [226, 79] on div "Paste Paste element Ctrl + V Paste style Ctrl + Shift + V Please allow access t…" at bounding box center [239, 79] width 53 height 9
click at [291, 81] on p "Paste element" at bounding box center [286, 81] width 21 height 5
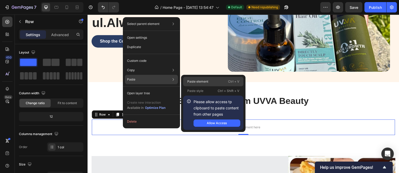
click at [204, 82] on p "Paste element" at bounding box center [197, 81] width 21 height 5
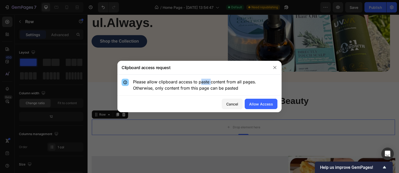
click at [204, 82] on p "Please allow clipboard access to paste content from all pages. Otherwise, only …" at bounding box center [205, 85] width 145 height 12
click at [267, 105] on div "Allow Access" at bounding box center [261, 103] width 24 height 5
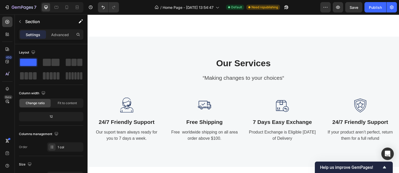
scroll to position [631, 0]
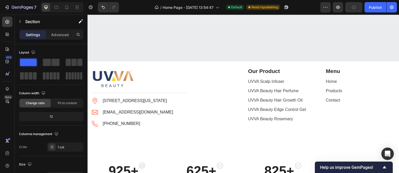
scroll to position [1307, 0]
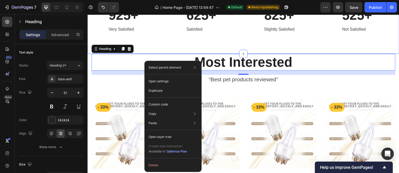
click at [158, 47] on div "925+ Heading Very Satisfied Text block Image Row 625+ Heading Satisfied Text bl…" at bounding box center [244, 20] width 312 height 68
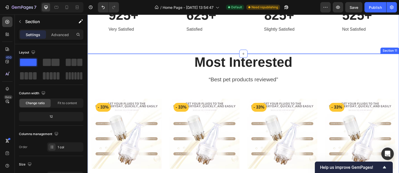
click at [90, 62] on div "Most Interested Heading “Best pet products reviewed” Text block Row Product Ima…" at bounding box center [244, 141] width 312 height 174
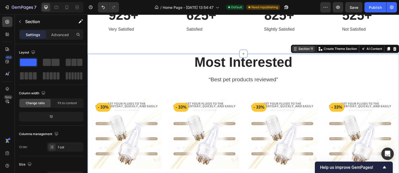
click at [302, 50] on div "Section 11" at bounding box center [306, 49] width 17 height 5
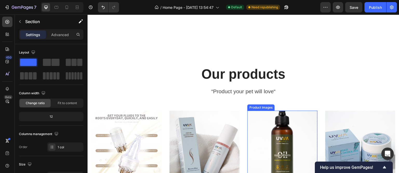
scroll to position [1541, 0]
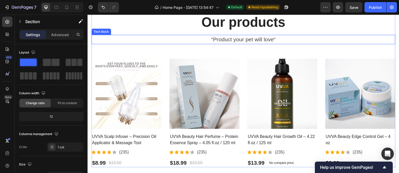
drag, startPoint x: 129, startPoint y: 39, endPoint x: 131, endPoint y: 27, distance: 12.8
click at [129, 39] on p "“Product your pet will love“" at bounding box center [243, 39] width 303 height 8
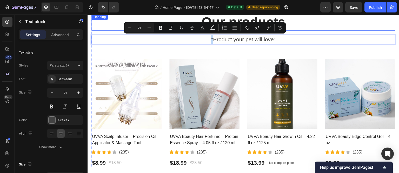
click at [113, 17] on div "Our products Heading" at bounding box center [243, 22] width 304 height 17
click at [108, 17] on div "Heading" at bounding box center [99, 17] width 16 height 6
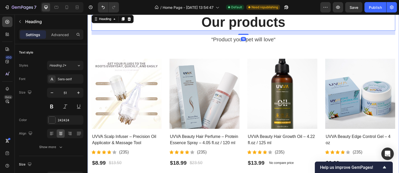
scroll to position [1489, 0]
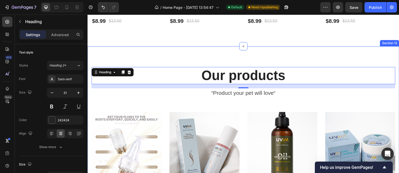
click at [173, 55] on div "Our products Heading 16 “Product your pet will love“ Text block Product Images …" at bounding box center [244, 143] width 312 height 195
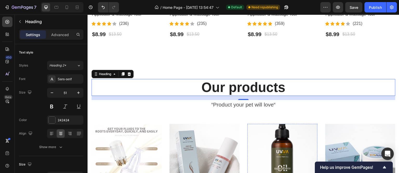
scroll to position [1447, 0]
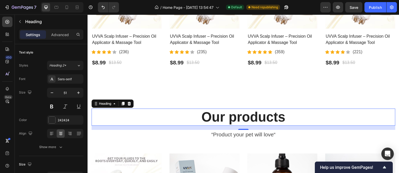
drag, startPoint x: 87, startPoint y: 4, endPoint x: 150, endPoint y: 6, distance: 62.7
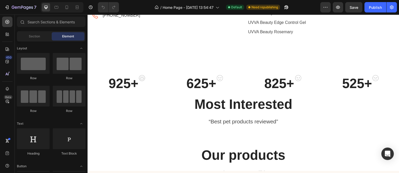
scroll to position [1248, 0]
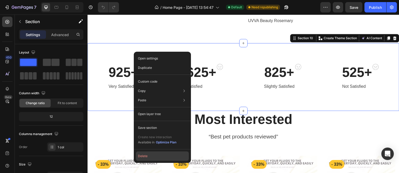
click at [150, 158] on button "Delete" at bounding box center [162, 156] width 53 height 9
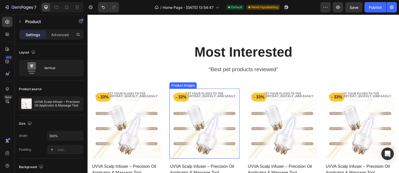
scroll to position [1352, 0]
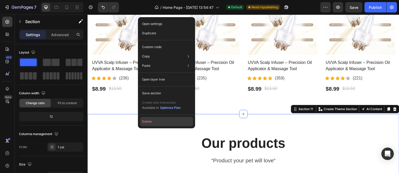
click at [164, 124] on button "Delete" at bounding box center [166, 121] width 53 height 9
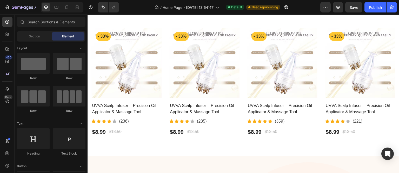
scroll to position [1387, 0]
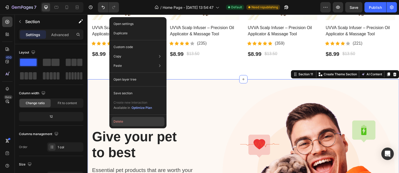
click at [123, 121] on button "Delete" at bounding box center [138, 121] width 53 height 9
drag, startPoint x: 210, startPoint y: 135, endPoint x: 123, endPoint y: 121, distance: 88.8
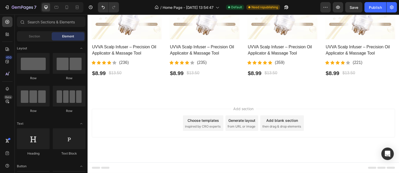
scroll to position [1366, 0]
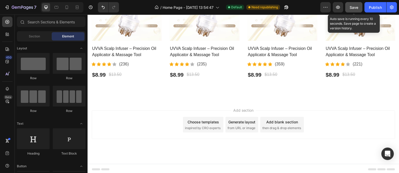
click at [359, 8] on button "Save" at bounding box center [353, 7] width 17 height 10
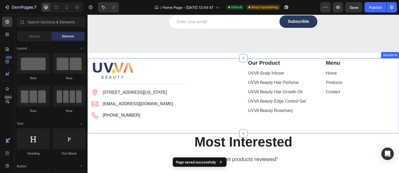
scroll to position [1210, 0]
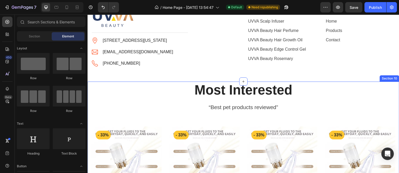
click at [90, 91] on div "Most Interested Heading “Best pet products reviewed” Text block Row Product Ima…" at bounding box center [244, 169] width 312 height 174
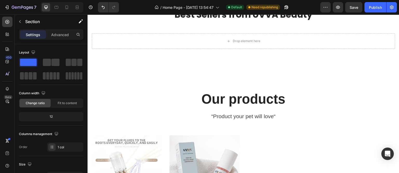
scroll to position [92, 0]
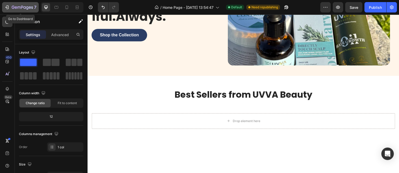
click at [10, 7] on div "7" at bounding box center [20, 7] width 32 height 6
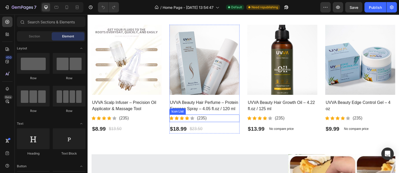
scroll to position [312, 0]
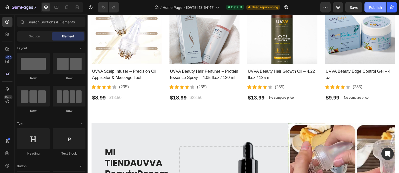
click at [371, 6] on div "Publish" at bounding box center [375, 7] width 13 height 5
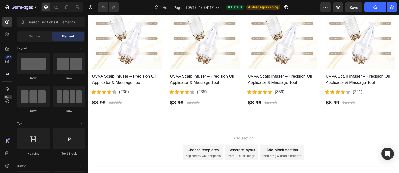
scroll to position [1366, 0]
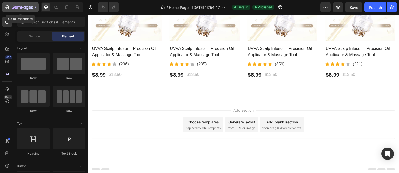
click at [8, 8] on icon "button" at bounding box center [6, 7] width 5 height 5
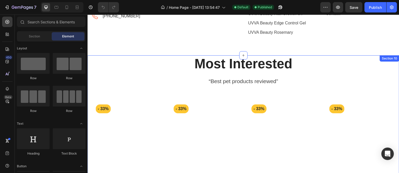
scroll to position [1168, 0]
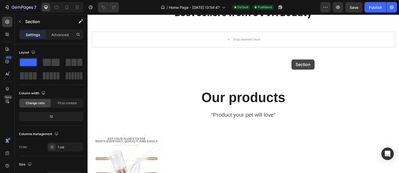
scroll to position [94, 0]
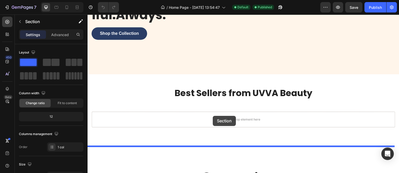
drag, startPoint x: 289, startPoint y: 92, endPoint x: 213, endPoint y: 116, distance: 79.4
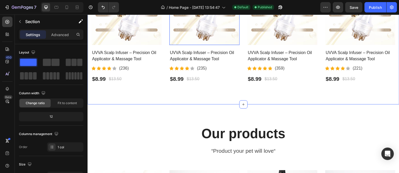
scroll to position [380, 0]
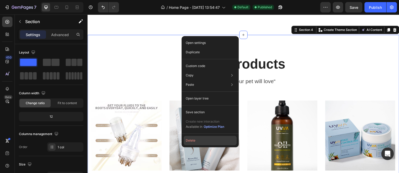
click at [197, 137] on button "Delete" at bounding box center [210, 140] width 53 height 9
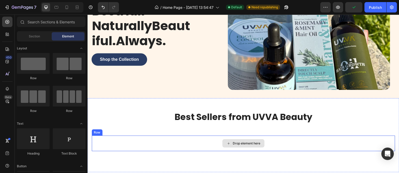
scroll to position [120, 0]
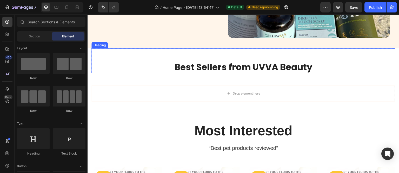
click at [228, 66] on h2 "Best Sellers from UVVA Beauty" at bounding box center [243, 67] width 304 height 12
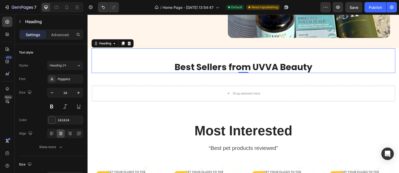
click at [192, 63] on h2 "Best Sellers from UVVA Beauty" at bounding box center [243, 67] width 304 height 12
click at [192, 63] on p "Best Sellers from UVVA Beauty" at bounding box center [243, 67] width 303 height 11
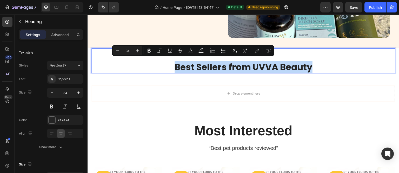
click at [192, 63] on p "Best Sellers from UVVA Beauty" at bounding box center [243, 67] width 303 height 11
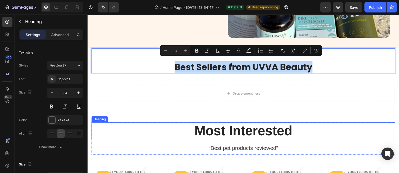
click at [210, 134] on p "Most Interested" at bounding box center [243, 131] width 303 height 16
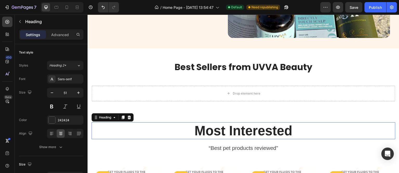
click at [210, 134] on p "Most Interested" at bounding box center [243, 131] width 303 height 16
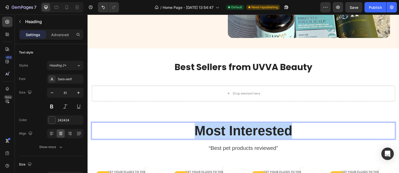
click at [210, 134] on p "Most Interested" at bounding box center [243, 131] width 303 height 16
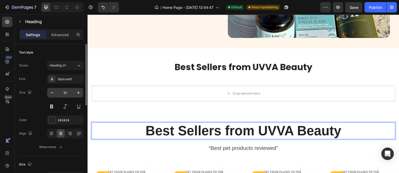
click at [61, 92] on input "51" at bounding box center [65, 92] width 17 height 9
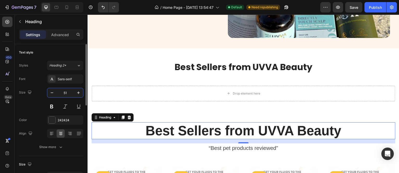
click at [61, 92] on input "51" at bounding box center [65, 92] width 17 height 9
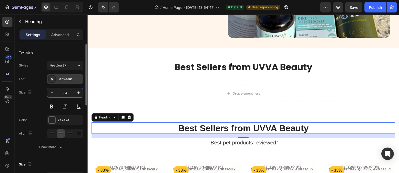
type input "34"
click at [64, 80] on div "Sans-serif" at bounding box center [70, 79] width 24 height 5
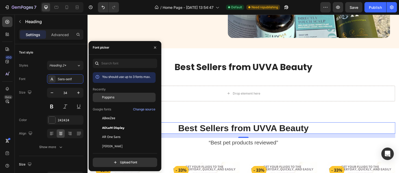
click at [112, 98] on span "Poppins" at bounding box center [108, 97] width 12 height 5
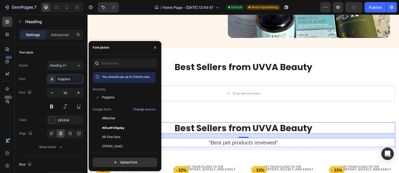
click at [228, 141] on p "“Best pet products reviewed”" at bounding box center [243, 143] width 303 height 8
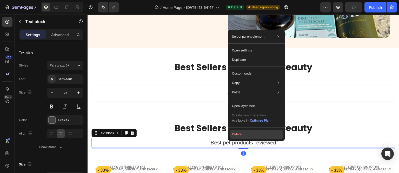
click at [245, 133] on button "Delete" at bounding box center [256, 134] width 53 height 9
drag, startPoint x: 332, startPoint y: 147, endPoint x: 245, endPoint y: 133, distance: 88.8
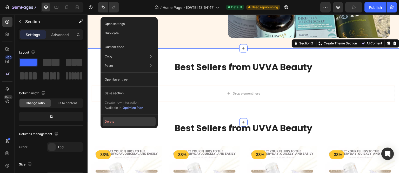
click at [112, 123] on button "Delete" at bounding box center [129, 121] width 53 height 9
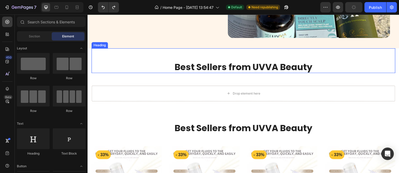
click at [120, 63] on h2 "Best Sellers from UVVA Beauty" at bounding box center [243, 67] width 304 height 12
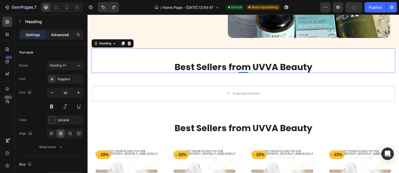
click at [66, 34] on p "Advanced" at bounding box center [60, 34] width 18 height 5
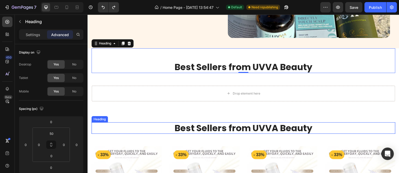
click at [157, 123] on p "Best Sellers from UVVA Beauty" at bounding box center [243, 128] width 303 height 11
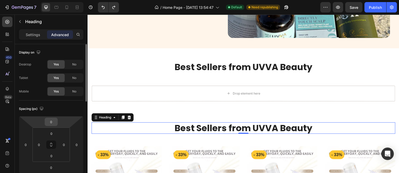
click at [50, 121] on input "0" at bounding box center [51, 122] width 10 height 8
type input "5"
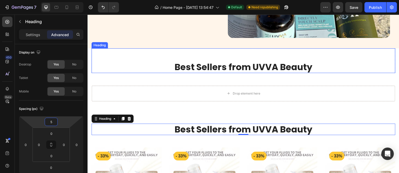
click at [132, 58] on div "Best Sellers from UVVA Beauty Heading" at bounding box center [243, 60] width 304 height 25
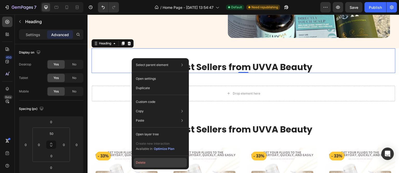
click at [143, 166] on button "Delete" at bounding box center [160, 162] width 53 height 9
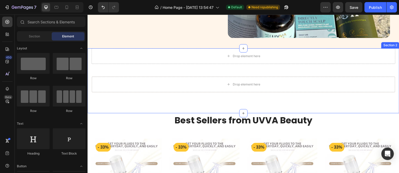
click at [110, 98] on div "Drop element here Row Drop element here Row Section 2" at bounding box center [244, 80] width 312 height 65
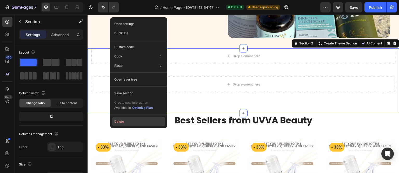
click at [119, 121] on button "Delete" at bounding box center [138, 121] width 53 height 9
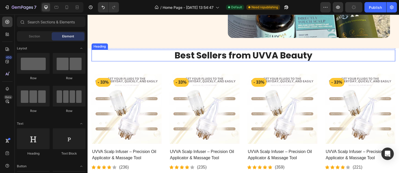
click at [101, 52] on p "Best Sellers from UVVA Beauty" at bounding box center [243, 55] width 303 height 11
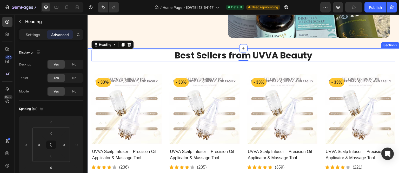
click at [99, 69] on div "Best Sellers from UVVA Beauty Heading 0 Row Product Images - 33% Product Badge …" at bounding box center [243, 115] width 304 height 134
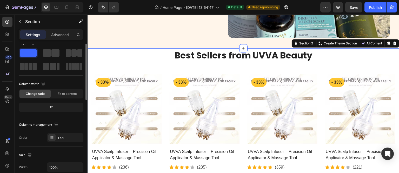
scroll to position [0, 0]
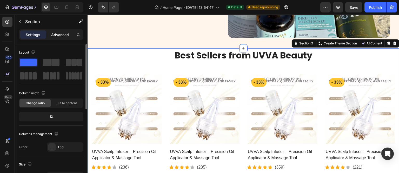
click at [64, 32] on p "Advanced" at bounding box center [60, 34] width 18 height 5
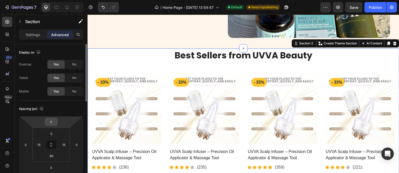
click at [50, 125] on input "0" at bounding box center [51, 122] width 10 height 8
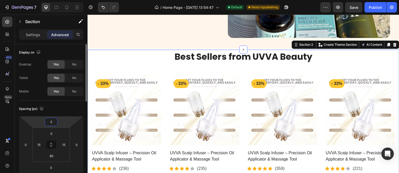
type input "50"
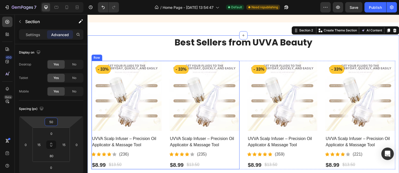
scroll to position [146, 0]
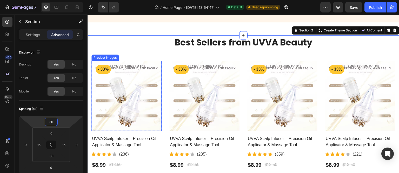
click at [146, 86] on img at bounding box center [126, 96] width 70 height 70
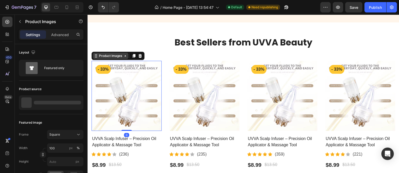
click at [108, 56] on div "Product Images" at bounding box center [111, 56] width 36 height 6
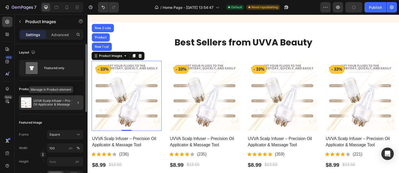
click at [48, 105] on p "UVVA Scalp Infuser – Precision Oil Applicator & Massage Tool" at bounding box center [58, 102] width 48 height 7
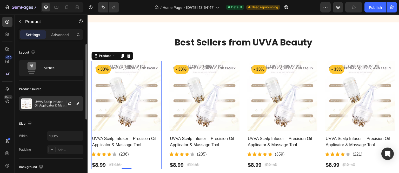
click at [52, 105] on p "UVVA Scalp Infuser – Precision Oil Applicator & Massage Tool" at bounding box center [58, 103] width 47 height 7
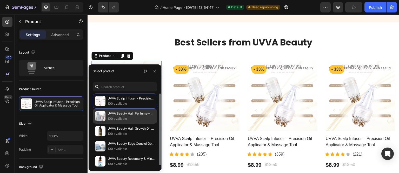
click at [111, 115] on p "UVVA Beauty Hair Perfume – Protein Essence Spray – 4.05 fl.oz / 120 ml" at bounding box center [131, 113] width 47 height 5
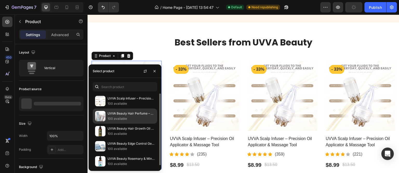
click at [141, 116] on p "UVVA Beauty Hair Perfume – Protein Essence Spray – 4.05 fl.oz / 120 ml" at bounding box center [131, 113] width 47 height 5
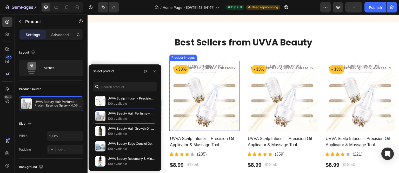
click at [236, 68] on img at bounding box center [204, 96] width 70 height 70
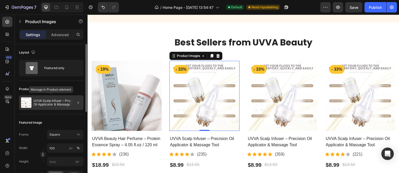
click at [40, 101] on p "UVVA Scalp Infuser – Precision Oil Applicator & Massage Tool" at bounding box center [58, 102] width 48 height 7
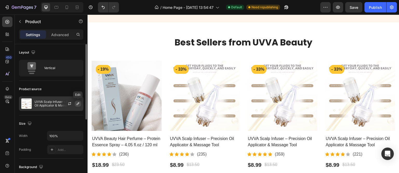
click at [78, 103] on icon "button" at bounding box center [78, 103] width 3 height 3
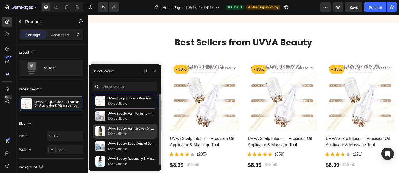
click at [124, 137] on div "UVVA Beauty Hair Growth Oil – 4.22 fl.oz / 125 ml 100 available" at bounding box center [125, 131] width 64 height 15
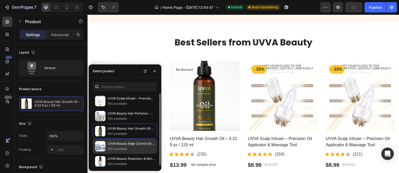
click at [121, 147] on p "100 available" at bounding box center [131, 148] width 47 height 5
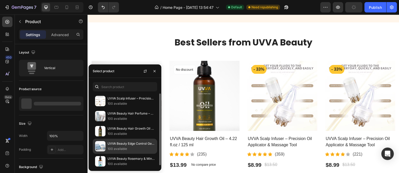
click at [110, 146] on p "100 available" at bounding box center [131, 148] width 47 height 5
click at [105, 146] on img at bounding box center [100, 146] width 10 height 10
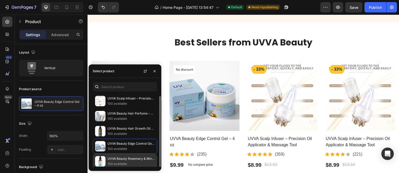
scroll to position [1, 0]
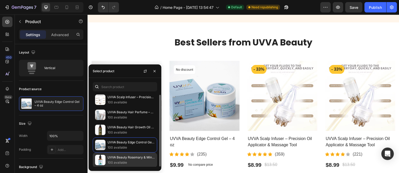
click at [104, 159] on img at bounding box center [100, 160] width 10 height 10
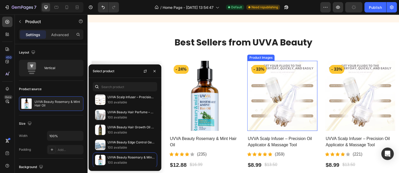
click at [308, 66] on img at bounding box center [282, 96] width 70 height 70
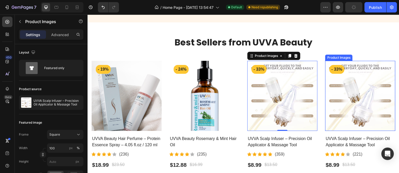
click at [366, 61] on img at bounding box center [360, 96] width 70 height 70
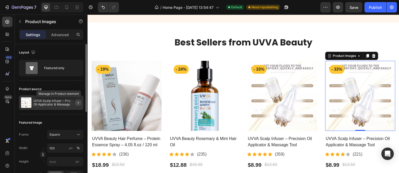
click at [79, 102] on icon "button" at bounding box center [78, 103] width 4 height 4
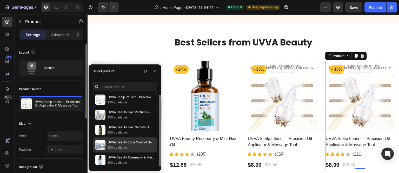
click at [117, 139] on div "UVVA Beauty Edge Control Gel – 4 oz 100 available" at bounding box center [125, 145] width 64 height 15
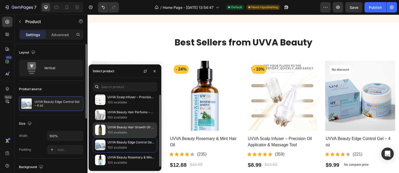
click at [119, 132] on p "100 available" at bounding box center [131, 132] width 47 height 5
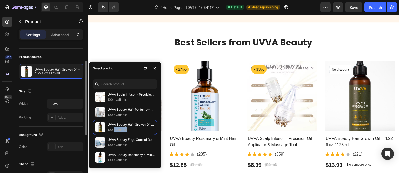
scroll to position [0, 0]
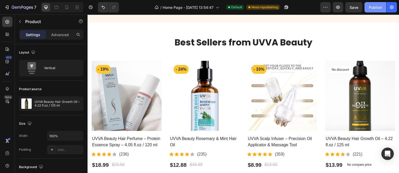
click at [371, 9] on div "Publish" at bounding box center [375, 7] width 13 height 5
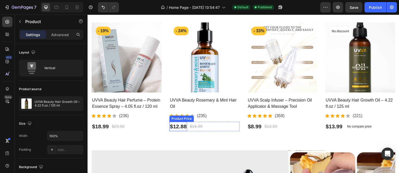
scroll to position [234, 0]
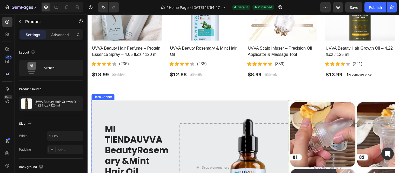
click at [141, 102] on div "MI TIENDAUVVA BeautyRosemary &Mint Hair Oil Heading Shop now Button Drop elemen…" at bounding box center [243, 167] width 304 height 135
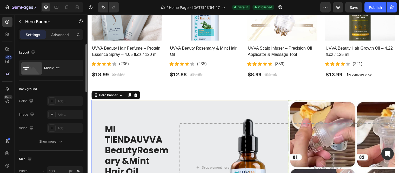
scroll to position [32, 0]
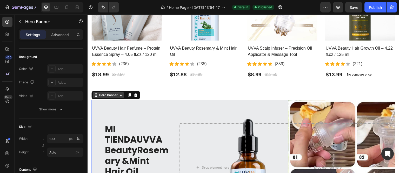
click at [107, 93] on div "Hero Banner" at bounding box center [108, 95] width 21 height 5
click at [107, 95] on div "Hero Banner" at bounding box center [108, 95] width 21 height 5
click at [61, 40] on div "Settings Advanced" at bounding box center [51, 36] width 73 height 15
click at [61, 35] on p "Advanced" at bounding box center [60, 34] width 18 height 5
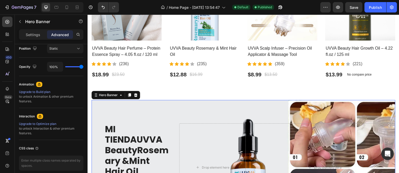
scroll to position [0, 0]
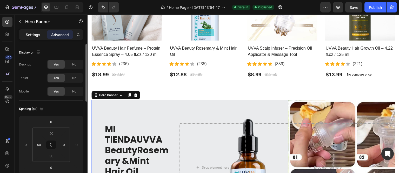
click at [36, 35] on p "Settings" at bounding box center [33, 34] width 15 height 5
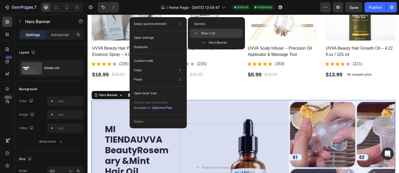
click at [210, 34] on span "Row 1 col" at bounding box center [208, 33] width 14 height 5
click at [210, 34] on img at bounding box center [204, 5] width 70 height 70
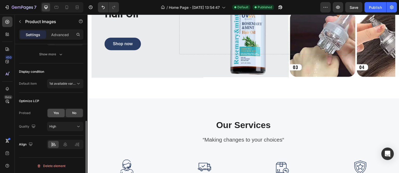
scroll to position [161, 0]
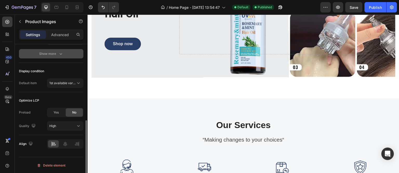
click at [58, 56] on button "Show more" at bounding box center [51, 53] width 64 height 9
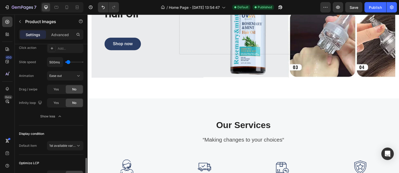
scroll to position [257, 0]
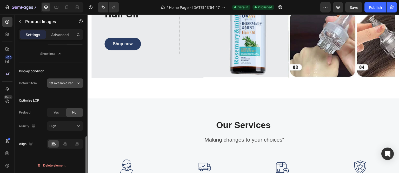
click at [61, 83] on span "1st available variant" at bounding box center [63, 83] width 29 height 4
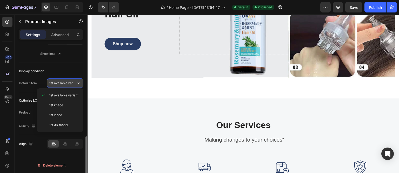
click at [61, 83] on span "1st available variant" at bounding box center [63, 83] width 29 height 4
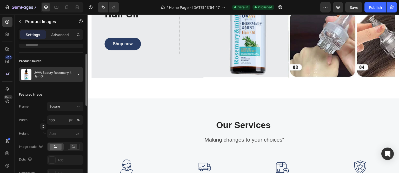
scroll to position [0, 0]
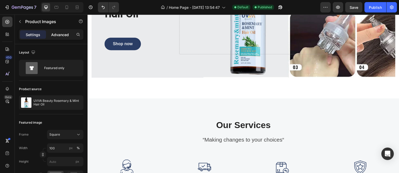
click at [60, 35] on p "Advanced" at bounding box center [60, 34] width 18 height 5
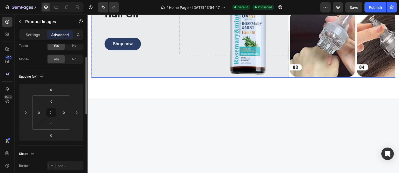
scroll to position [260, 0]
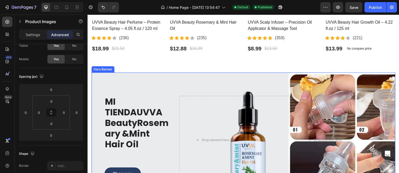
click at [98, 76] on div "MI TIENDAUVVA BeautyRosemary &Mint Hair Oil Heading Shop now Button Drop elemen…" at bounding box center [243, 140] width 304 height 135
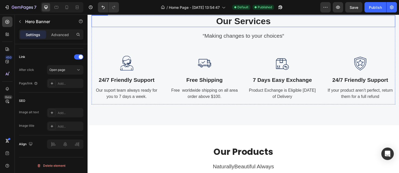
scroll to position [442, 0]
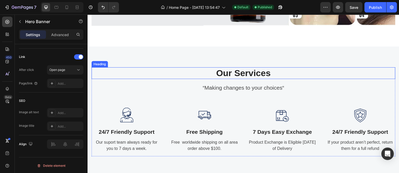
click at [154, 74] on h2 "Our Services" at bounding box center [243, 73] width 304 height 12
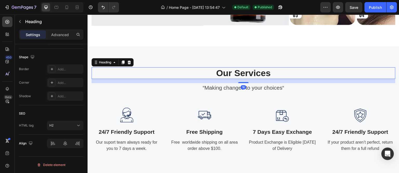
scroll to position [0, 0]
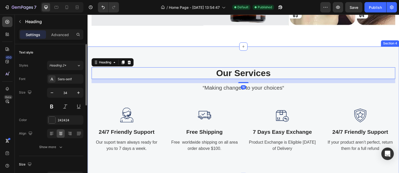
click at [181, 54] on div "Our Services Heading 16 “Making changes to your choices“ Text block Image 24/7 …" at bounding box center [244, 112] width 312 height 130
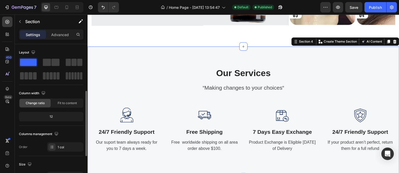
scroll to position [97, 0]
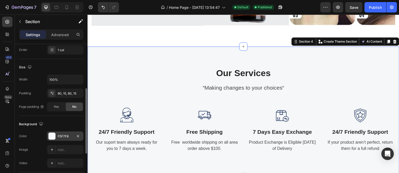
click at [51, 135] on div at bounding box center [52, 136] width 7 height 7
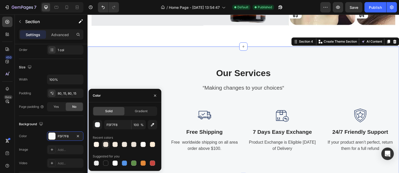
click at [105, 144] on div at bounding box center [105, 144] width 5 height 5
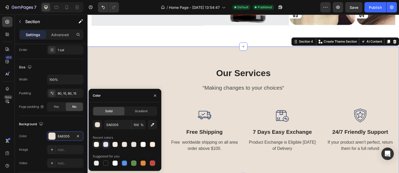
click at [97, 146] on div at bounding box center [96, 144] width 5 height 5
type input "FFF5EA"
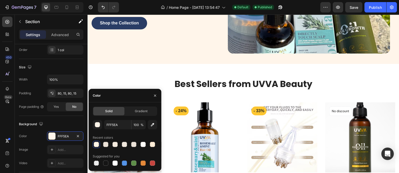
scroll to position [0, 0]
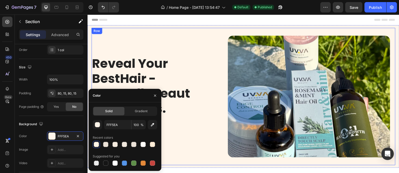
click at [91, 30] on div "Reveal Your BestHair - NaturallyBeautiful.Always. Heading Shop the Collection B…" at bounding box center [152, 97] width 123 height 138
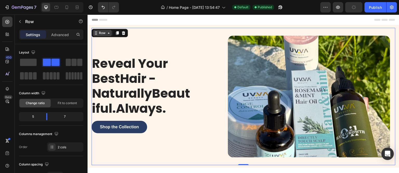
click at [99, 34] on div "Row" at bounding box center [102, 33] width 9 height 5
click at [91, 28] on div "Reveal Your BestHair - NaturallyBeautiful.Always. Heading Shop the Collection B…" at bounding box center [152, 97] width 123 height 138
click at [101, 22] on div "Section" at bounding box center [100, 23] width 13 height 3
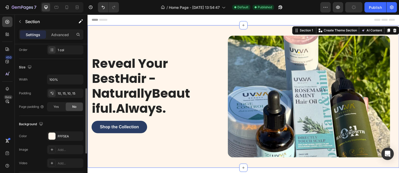
scroll to position [130, 0]
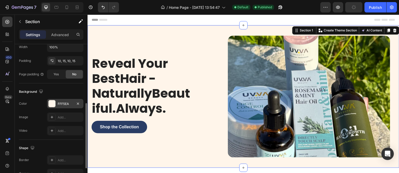
click at [50, 103] on div at bounding box center [52, 103] width 7 height 7
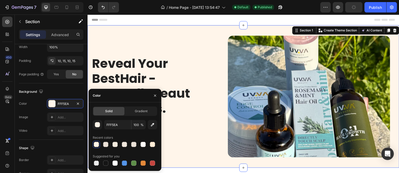
click at [97, 146] on div at bounding box center [96, 144] width 5 height 5
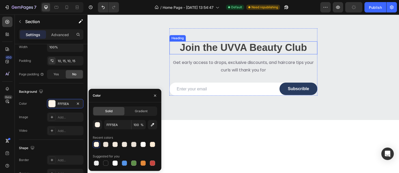
scroll to position [962, 0]
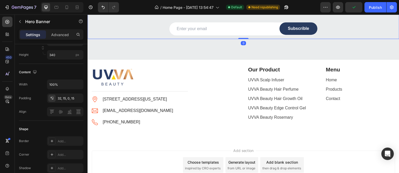
scroll to position [0, 0]
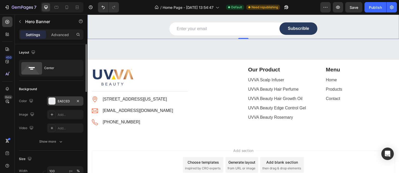
click at [56, 101] on div "EAECED" at bounding box center [65, 100] width 36 height 9
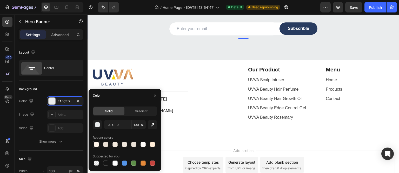
click at [96, 146] on div at bounding box center [96, 144] width 5 height 5
type input "FFF5EA"
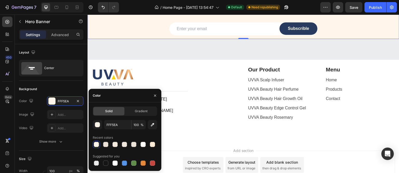
click at [61, 29] on div "Hero Banner" at bounding box center [44, 22] width 59 height 15
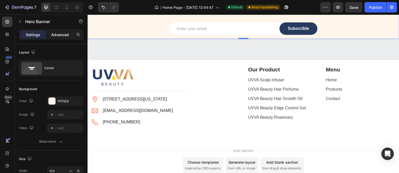
click at [64, 37] on p "Advanced" at bounding box center [60, 34] width 18 height 5
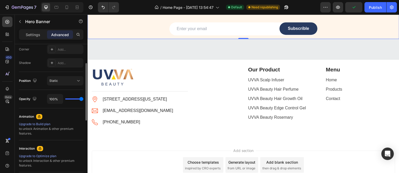
scroll to position [129, 0]
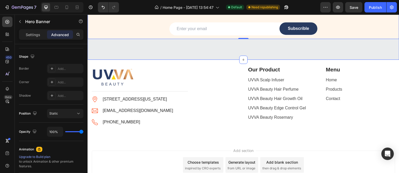
click at [109, 60] on div "Join the UVVA Beauty Club Heading Get early access to drops, exclusive discount…" at bounding box center [244, 5] width 312 height 109
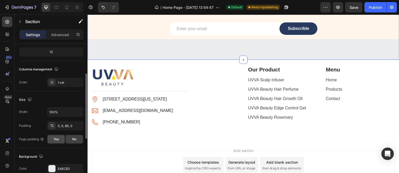
scroll to position [97, 0]
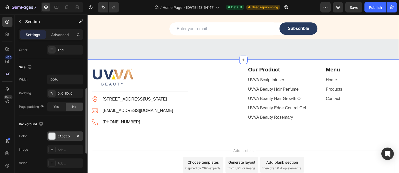
click at [51, 134] on div at bounding box center [52, 136] width 7 height 7
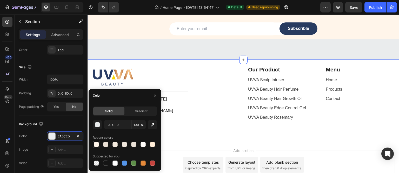
click at [97, 145] on div at bounding box center [96, 144] width 5 height 5
type input "FFF5EA"
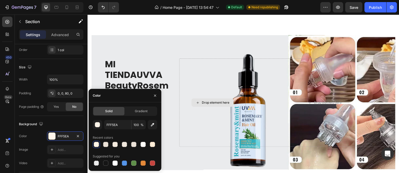
scroll to position [260, 0]
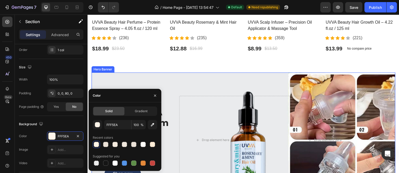
click at [121, 77] on div "MI TIENDAUVVA BeautyRosemary &Mint Hair Oil Heading Shop now Button Drop elemen…" at bounding box center [243, 140] width 304 height 135
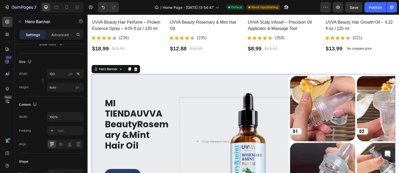
scroll to position [0, 0]
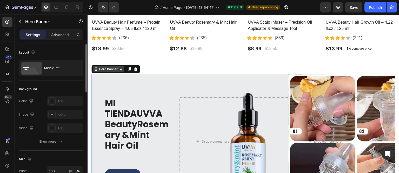
click at [102, 70] on div "Hero Banner" at bounding box center [108, 69] width 21 height 5
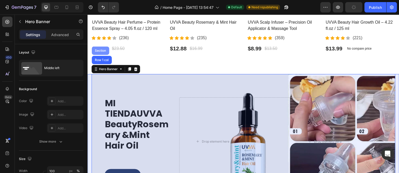
click at [97, 49] on div "Section" at bounding box center [100, 50] width 13 height 3
click at [97, 49] on div "Section" at bounding box center [100, 51] width 17 height 8
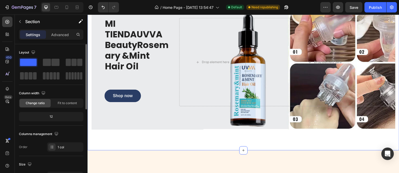
click at [28, 58] on div at bounding box center [28, 62] width 19 height 9
click at [53, 34] on p "Advanced" at bounding box center [60, 34] width 18 height 5
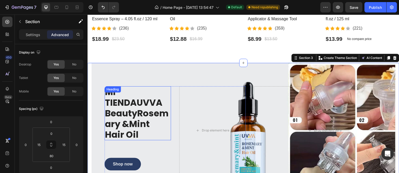
scroll to position [234, 0]
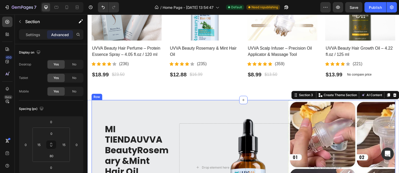
click at [94, 96] on div "Row" at bounding box center [97, 97] width 9 height 5
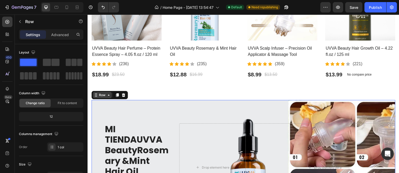
click at [99, 94] on div "Row" at bounding box center [102, 95] width 9 height 5
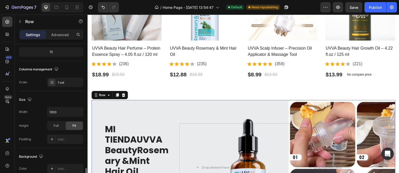
scroll to position [130, 0]
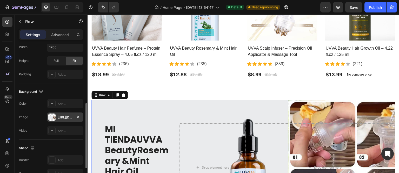
click at [55, 116] on div at bounding box center [51, 117] width 7 height 7
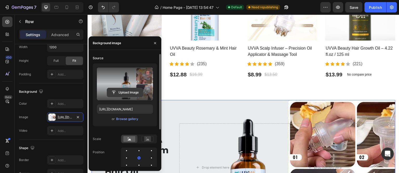
click at [123, 93] on input "file" at bounding box center [125, 92] width 36 height 9
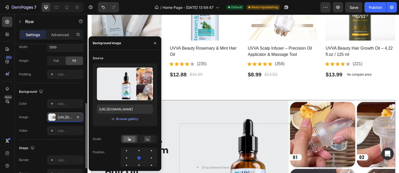
click at [59, 118] on div "[URL][DOMAIN_NAME]" at bounding box center [65, 117] width 15 height 5
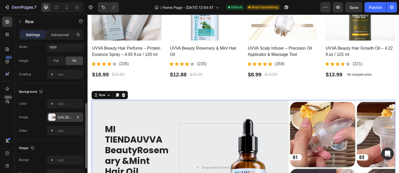
click at [53, 116] on div at bounding box center [51, 117] width 7 height 7
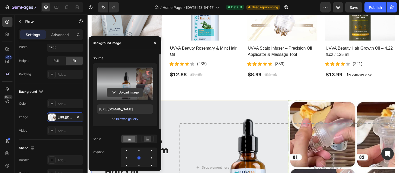
click at [123, 91] on input "file" at bounding box center [125, 92] width 36 height 9
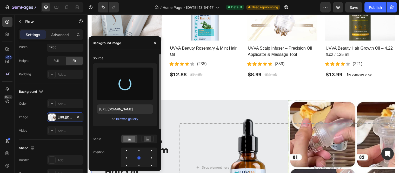
type input "[URL][DOMAIN_NAME]"
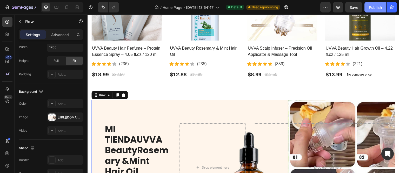
click at [376, 8] on div "Publish" at bounding box center [375, 7] width 13 height 5
